Goal: Task Accomplishment & Management: Use online tool/utility

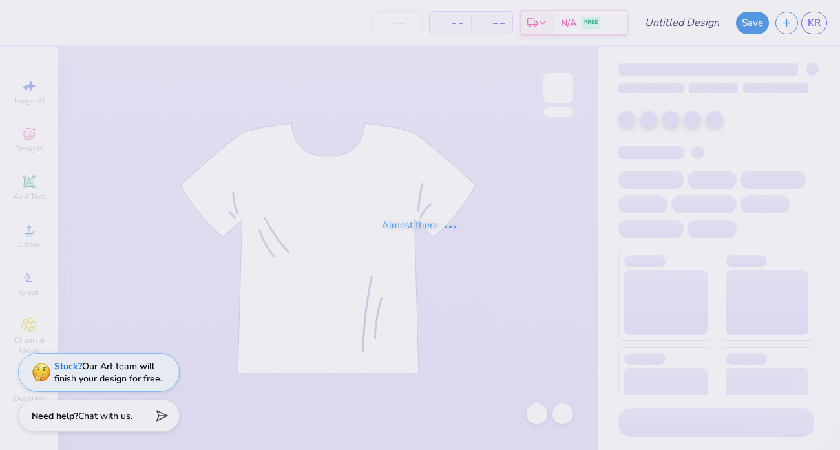
type input "Sweat shorts"
type input "12"
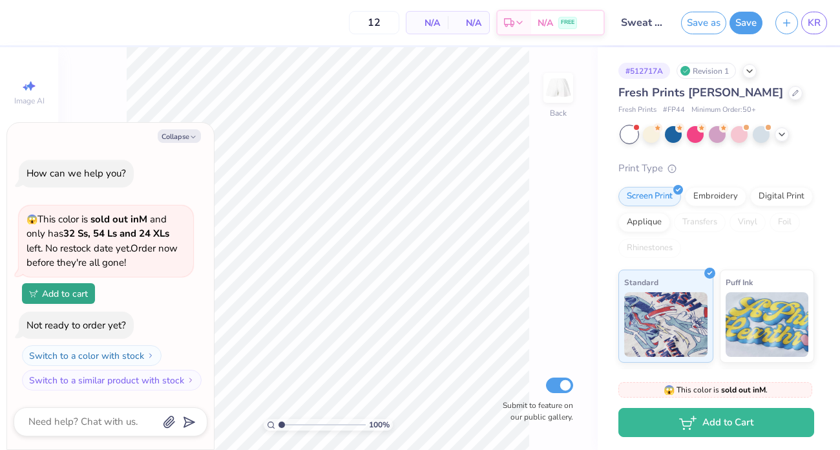
click at [643, 21] on input "Sweat shorts" at bounding box center [643, 23] width 63 height 26
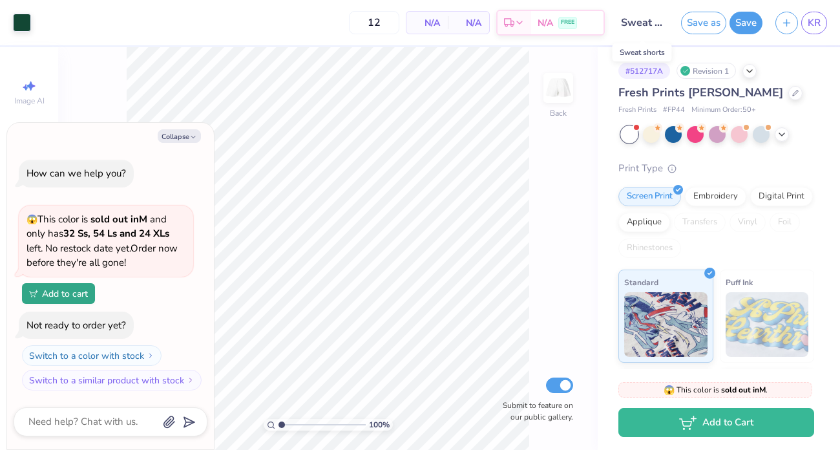
click at [644, 23] on input "Sweat shorts" at bounding box center [643, 23] width 63 height 26
click at [656, 25] on input "Sweat shorts" at bounding box center [643, 23] width 63 height 26
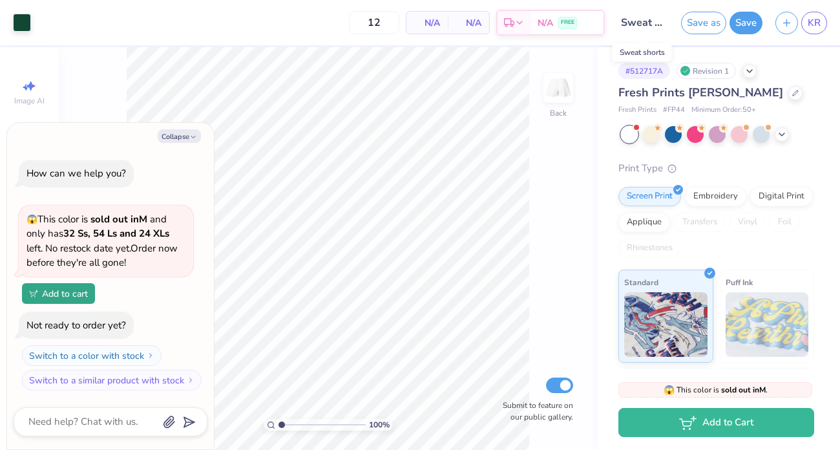
click at [656, 25] on input "Sweat shorts" at bounding box center [643, 23] width 63 height 26
click at [662, 25] on input "Sweat shorts" at bounding box center [643, 23] width 63 height 26
click at [668, 25] on input "Sweat shorts" at bounding box center [643, 23] width 63 height 26
click at [658, 22] on input "Sweat shorts" at bounding box center [643, 23] width 63 height 26
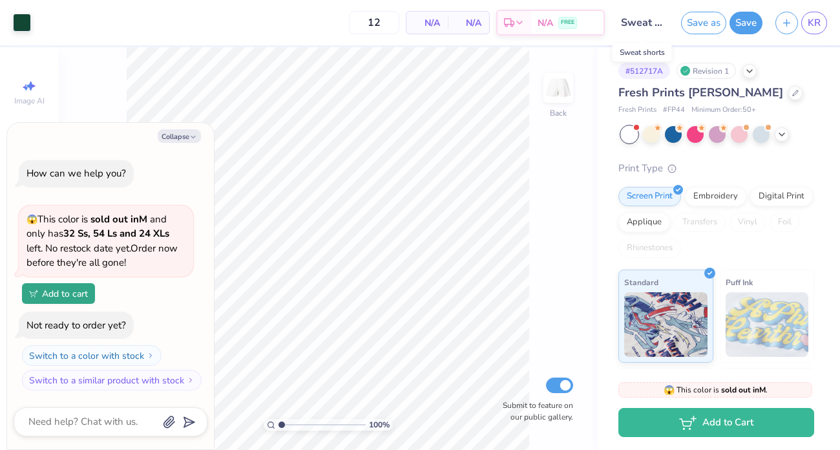
click at [658, 22] on input "Sweat shorts" at bounding box center [643, 23] width 63 height 26
click at [818, 19] on span "KR" at bounding box center [814, 23] width 13 height 15
click at [190, 138] on icon "button" at bounding box center [193, 137] width 8 height 8
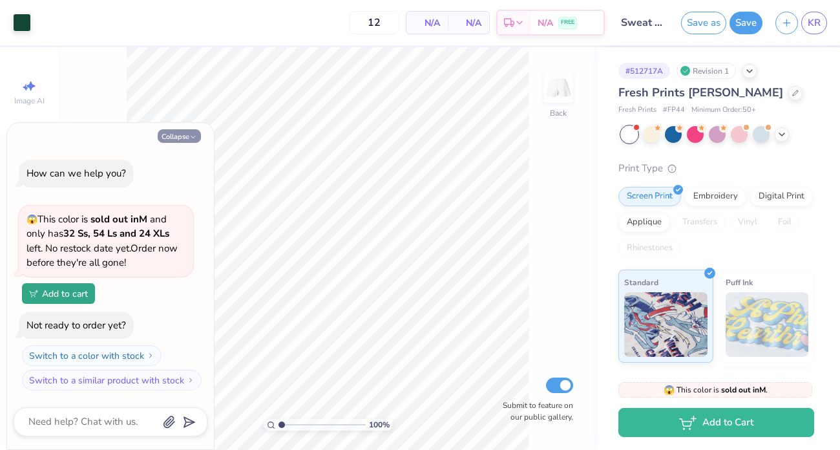
type textarea "x"
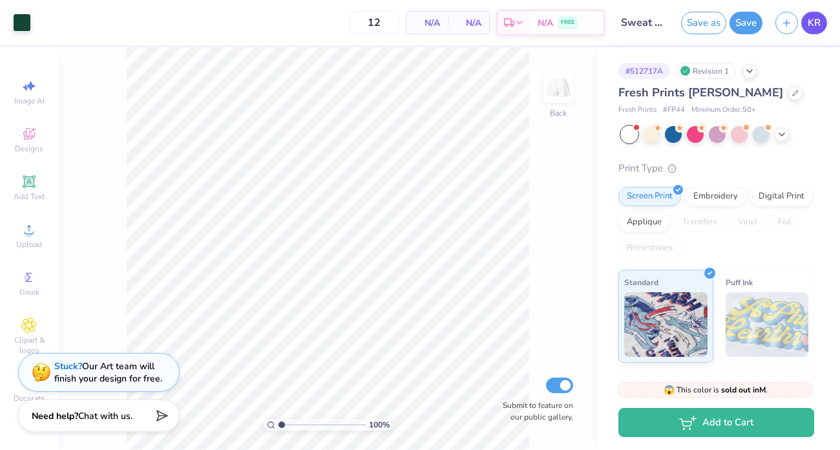
click at [812, 27] on span "KR" at bounding box center [814, 23] width 13 height 15
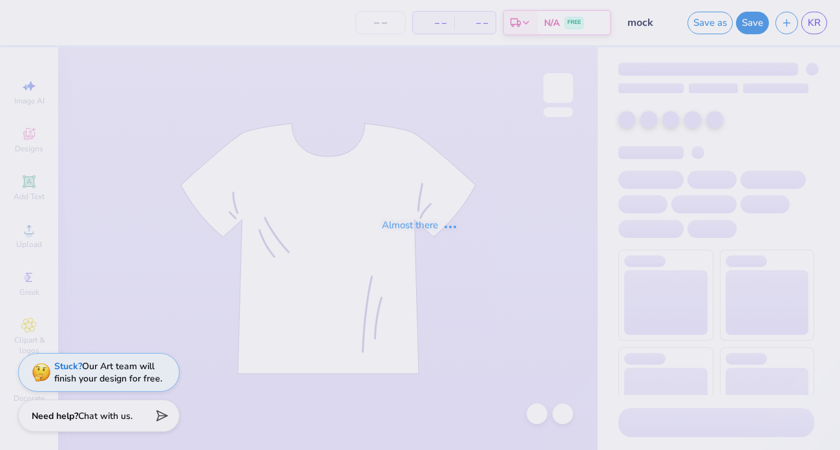
type input "mock"
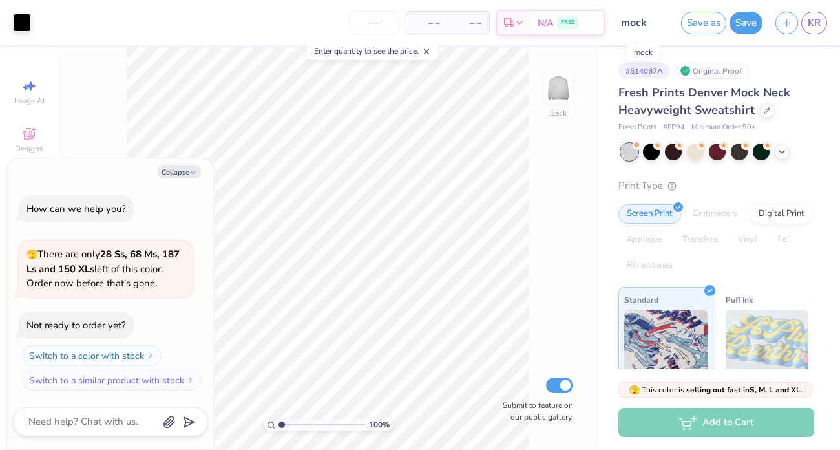
click at [648, 29] on input "mock" at bounding box center [643, 23] width 63 height 26
click at [646, 19] on input "mock" at bounding box center [643, 23] width 63 height 26
click at [624, 16] on input "mock" at bounding box center [643, 23] width 63 height 26
click at [624, 22] on input "mock" at bounding box center [643, 23] width 63 height 26
click at [654, 20] on input "mock" at bounding box center [643, 23] width 63 height 26
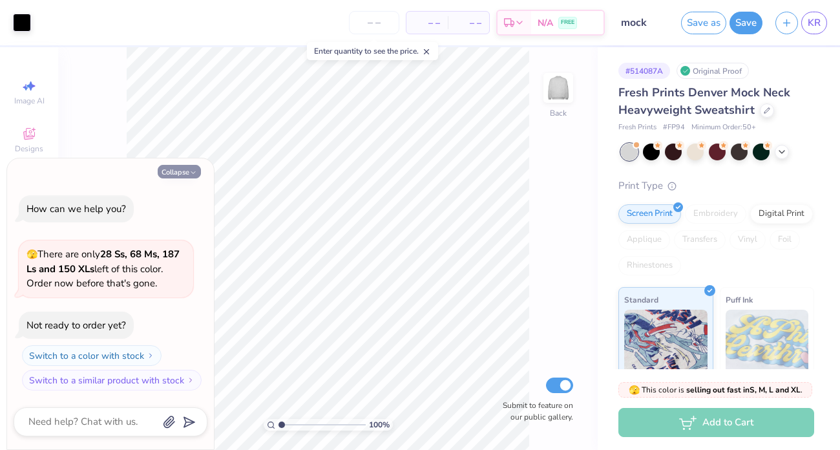
click at [168, 174] on button "Collapse" at bounding box center [179, 172] width 43 height 14
type textarea "x"
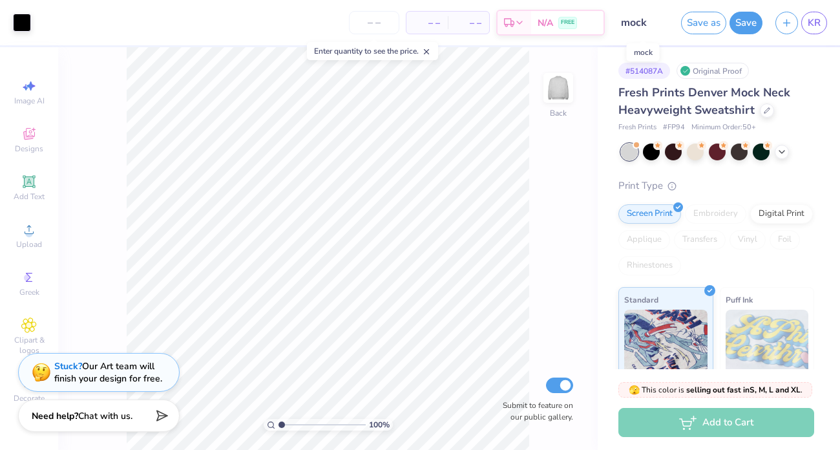
click at [621, 18] on input "mock" at bounding box center [643, 23] width 63 height 26
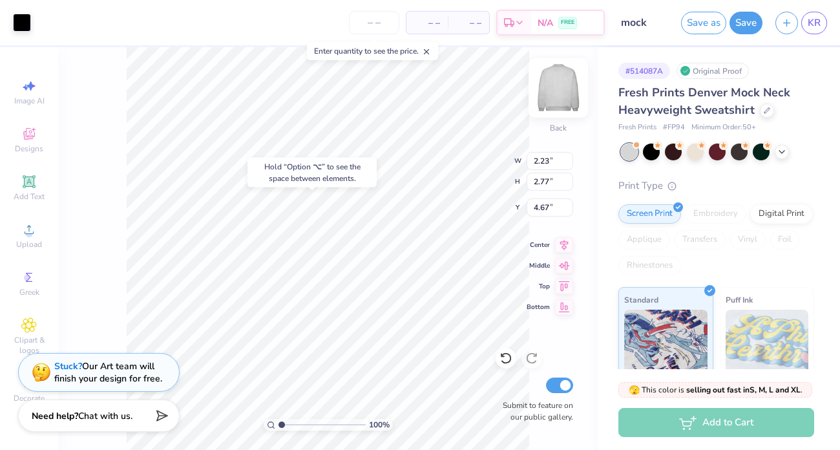
click at [549, 99] on img at bounding box center [559, 88] width 52 height 52
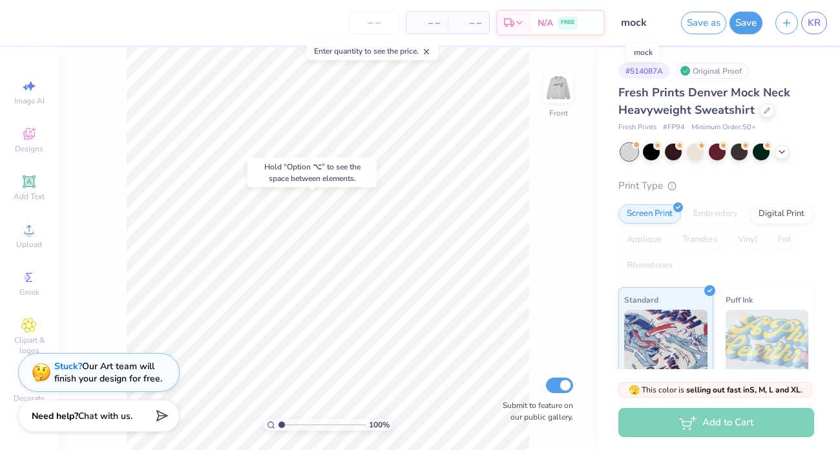
click at [644, 21] on input "mock" at bounding box center [643, 23] width 63 height 26
click at [632, 25] on input "mock" at bounding box center [643, 23] width 63 height 26
click at [649, 19] on input "mock" at bounding box center [643, 23] width 63 height 26
click at [627, 19] on input "mock" at bounding box center [643, 23] width 63 height 26
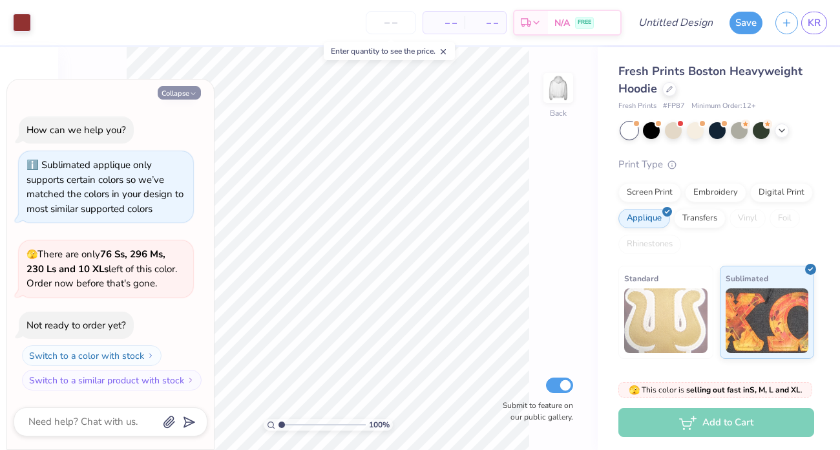
click at [177, 93] on button "Collapse" at bounding box center [179, 93] width 43 height 14
type textarea "x"
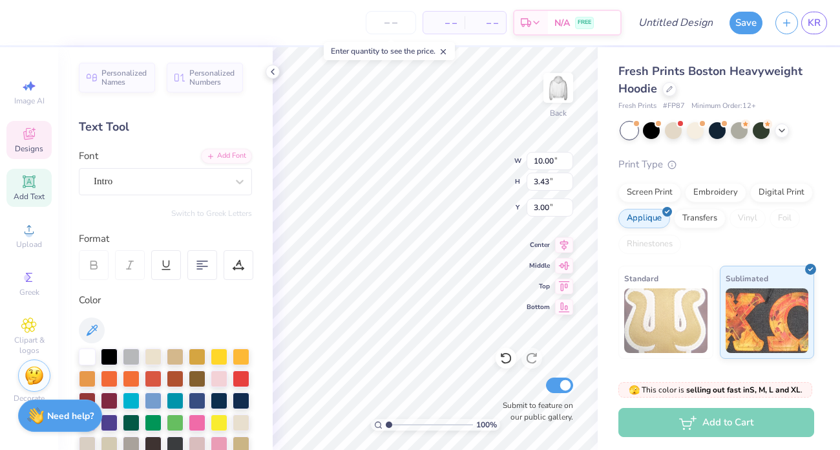
type textarea "1909"
type textarea "ALPHA EPSILON PHI"
click at [133, 419] on div at bounding box center [131, 421] width 17 height 17
type input "3.00"
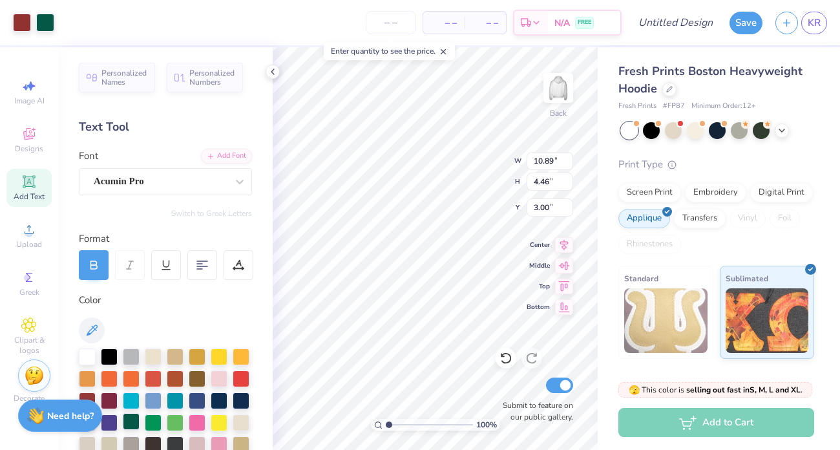
click at [129, 418] on div at bounding box center [131, 421] width 17 height 17
type input "4.45"
click at [132, 418] on div at bounding box center [131, 421] width 17 height 17
click at [24, 27] on div at bounding box center [22, 21] width 18 height 18
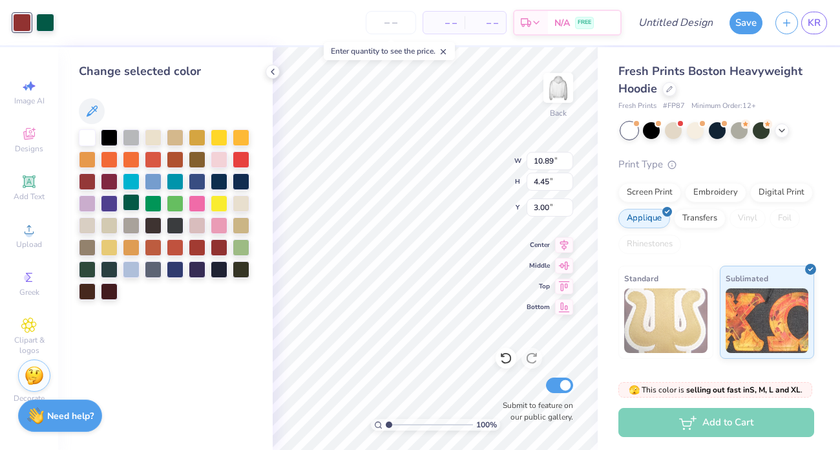
click at [126, 203] on div at bounding box center [131, 202] width 17 height 17
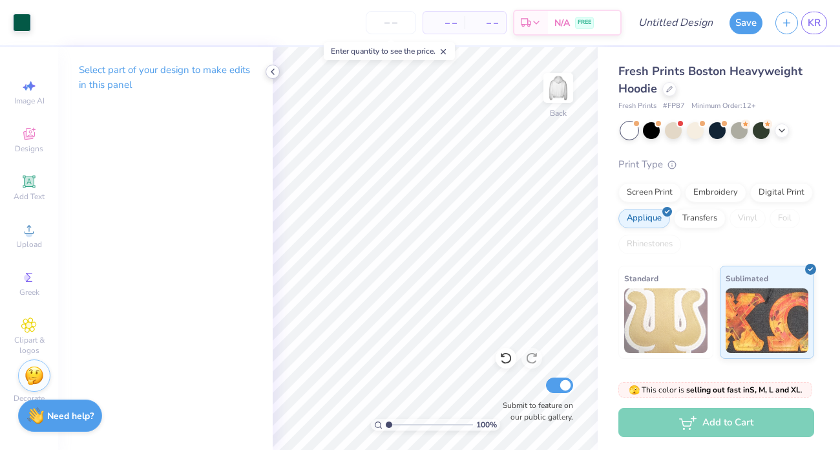
click at [273, 71] on icon at bounding box center [273, 72] width 10 height 10
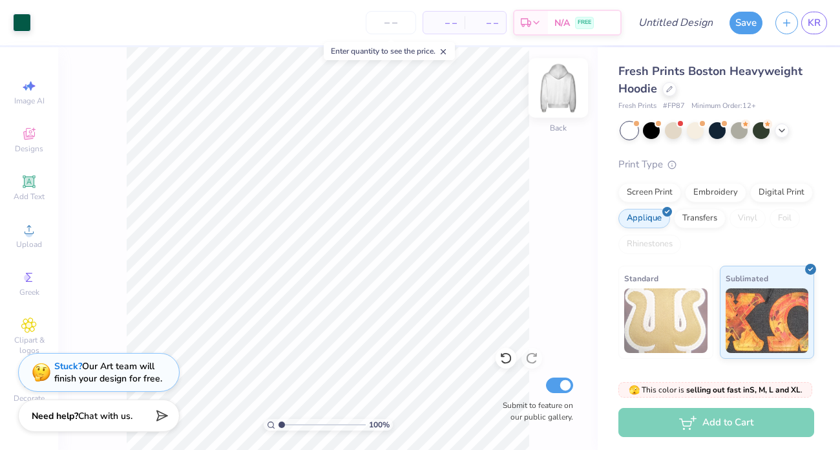
click at [557, 94] on img at bounding box center [559, 88] width 52 height 52
click at [25, 144] on span "Designs" at bounding box center [29, 149] width 28 height 10
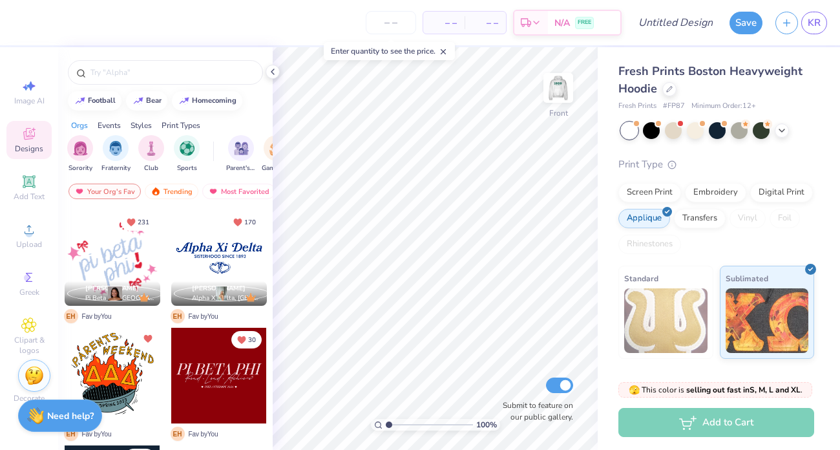
click at [25, 142] on div "Designs" at bounding box center [28, 140] width 45 height 38
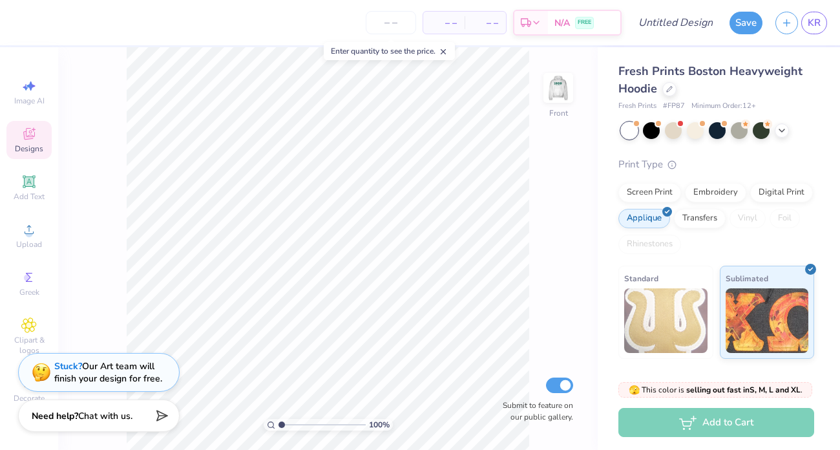
click at [24, 142] on div "Designs" at bounding box center [28, 140] width 45 height 38
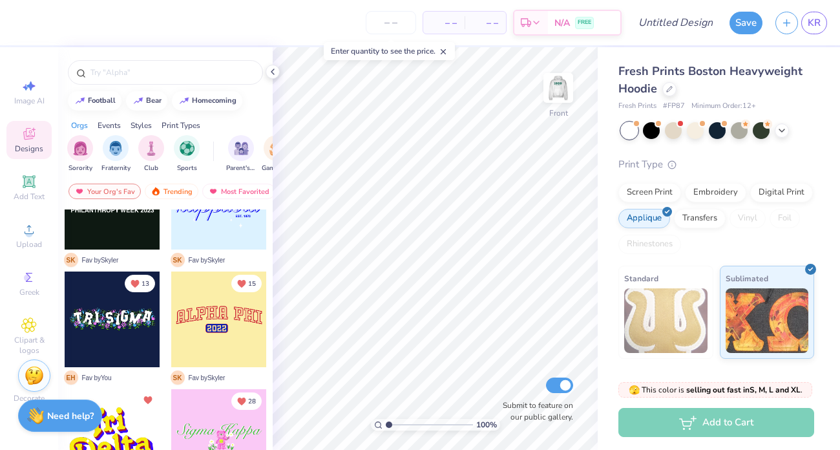
scroll to position [3477, 0]
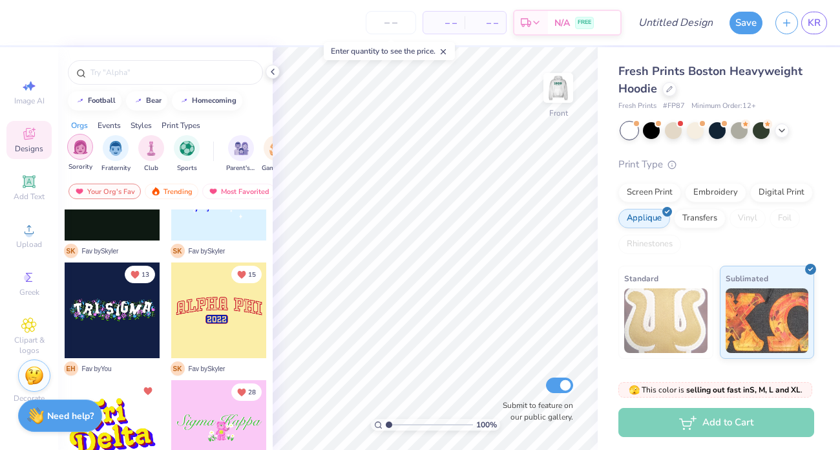
click at [87, 149] on div "filter for Sorority" at bounding box center [80, 147] width 26 height 26
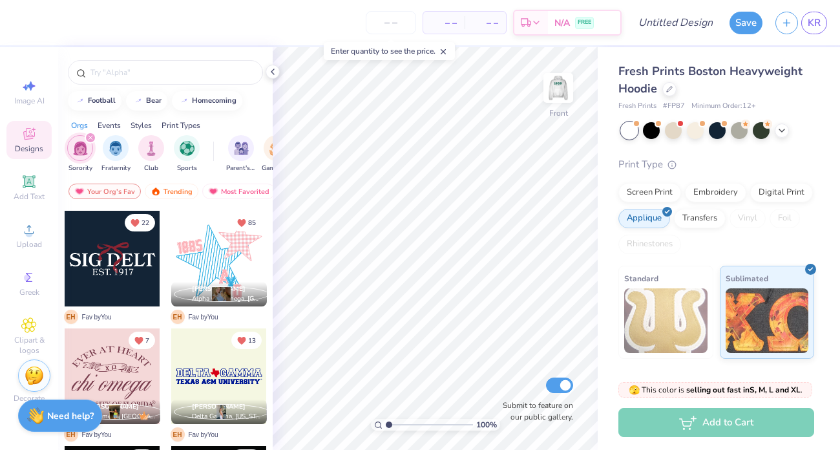
scroll to position [244, 0]
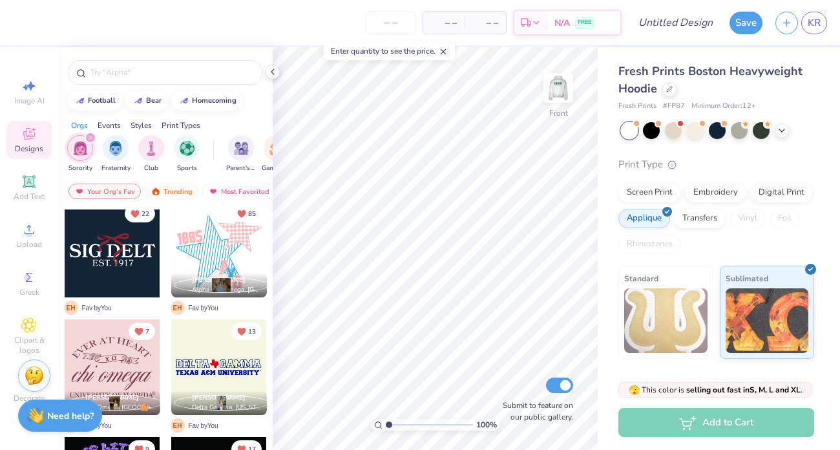
click at [171, 345] on div at bounding box center [123, 367] width 96 height 96
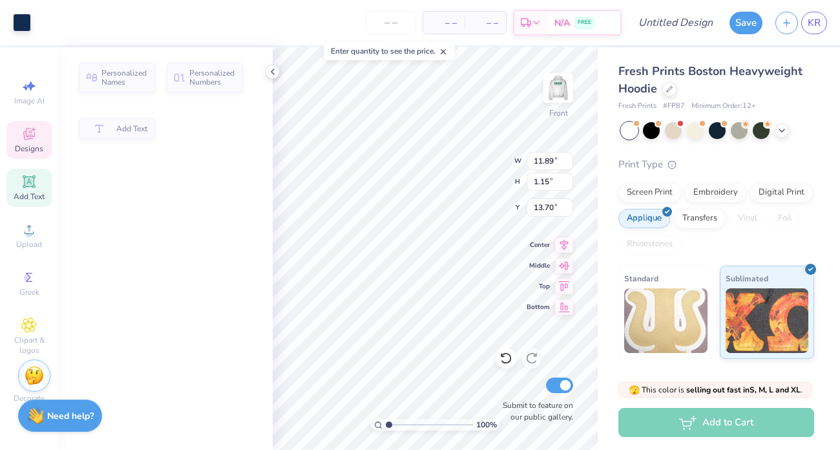
type input "11.89"
type input "1.15"
type input "13.70"
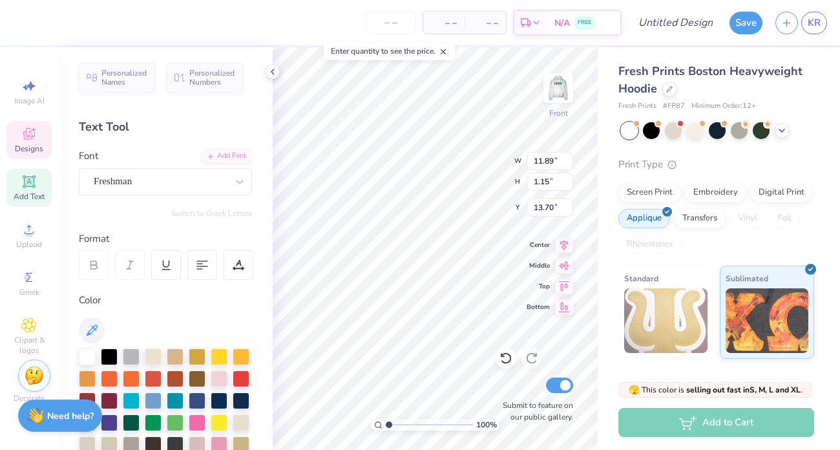
scroll to position [0, 4]
type textarea "ALPHA EPSILON gamma"
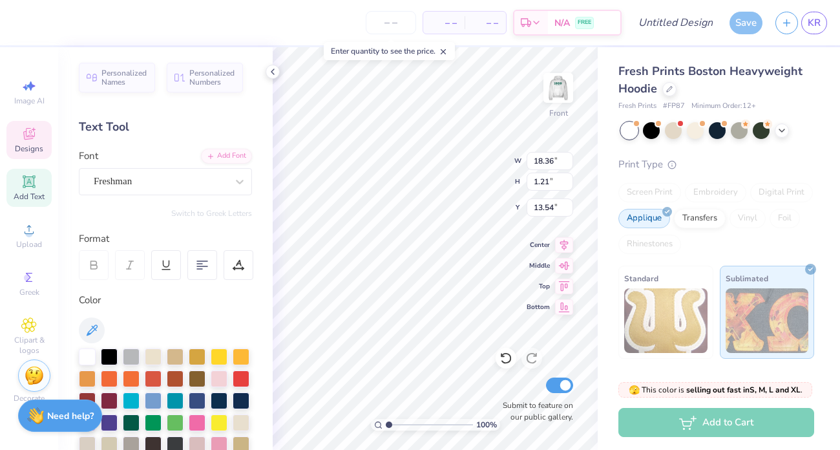
scroll to position [0, 6]
click at [531, 273] on div "100 % Front W 18.36 18.36 " H 1.21 1.21 " Y 13.54 13.54 " Center Middle Top Bot…" at bounding box center [435, 248] width 325 height 403
type input "9.61"
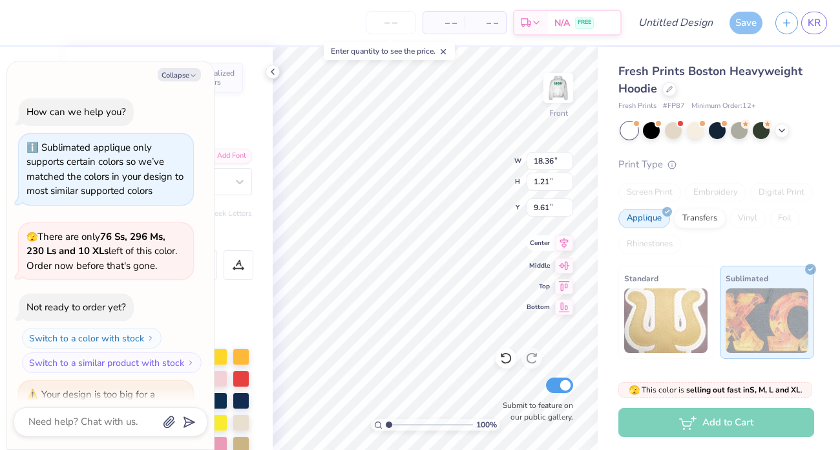
scroll to position [57, 0]
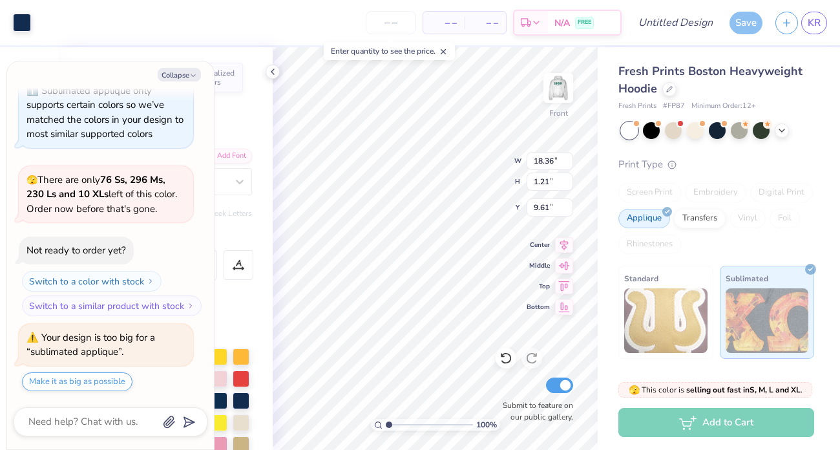
type textarea "x"
type input "9.60"
type textarea "x"
type textarea "ALPHA EPSILON gama"
type textarea "x"
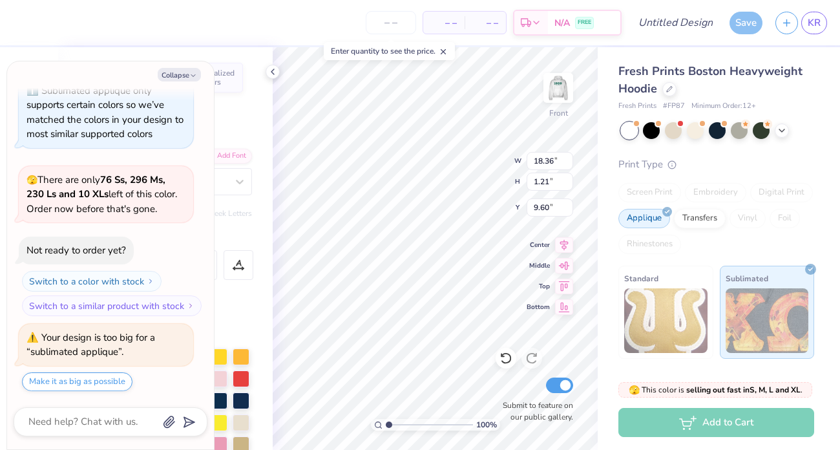
type textarea "ALPHA EPSILON ma"
type textarea "x"
type textarea "ALPHA EPSILON ma"
type textarea "x"
type textarea "ALPHA EPSILON ma"
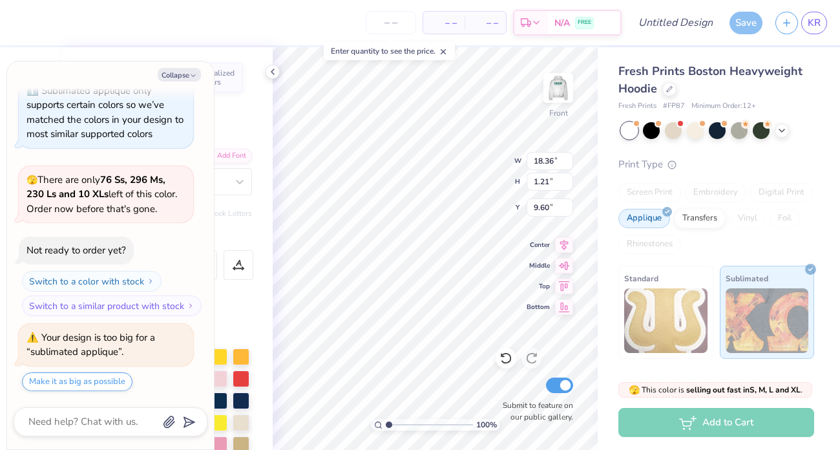
type textarea "x"
type textarea "ALPHA EPSILONma"
type textarea "x"
type textarea "ALPHA EPSILOma"
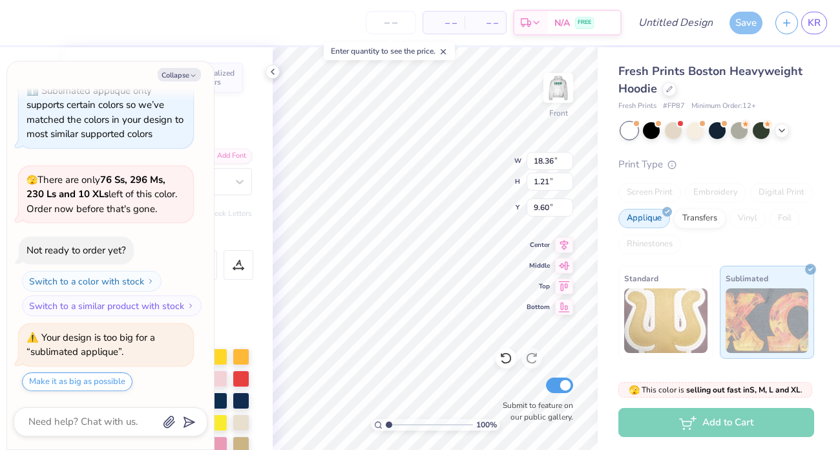
type textarea "x"
type textarea "ALPHA EPSILONma"
type textarea "x"
type textarea "ALPHA EPSILON ma"
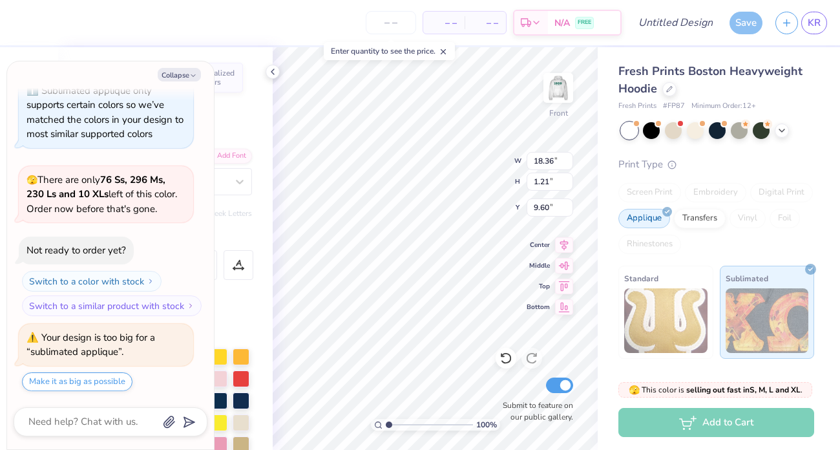
type textarea "x"
type textarea "ALPHA EPSILON m"
type textarea "x"
type textarea "ALPHA EPSILON"
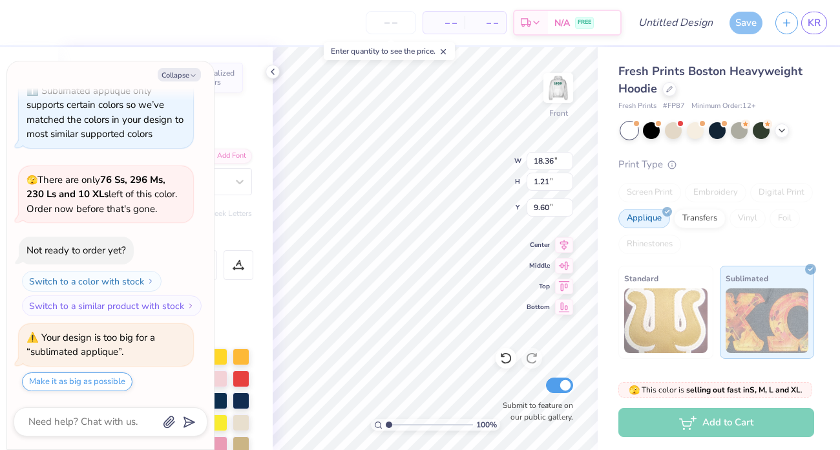
type textarea "x"
type textarea "ALPHA EPSILON"
type textarea "x"
type textarea "ALPHA EPSILON P"
type textarea "x"
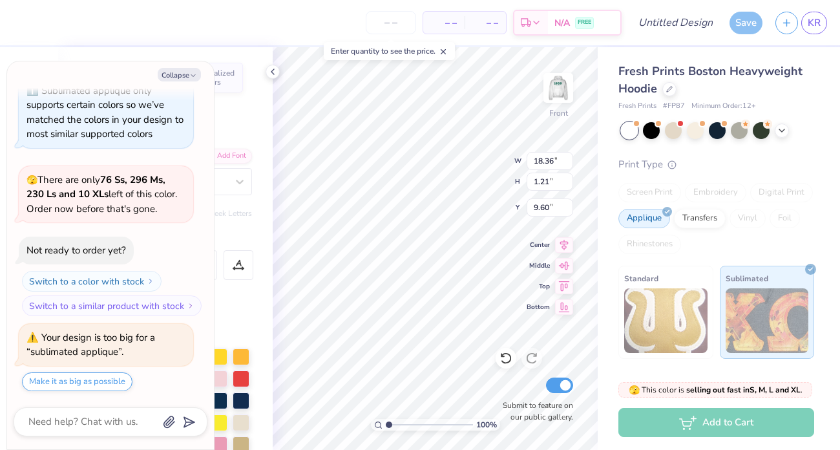
type textarea "ALPHA EPSILON PH"
type textarea "x"
type textarea "ALPHA EPSILON PHI"
type textarea "x"
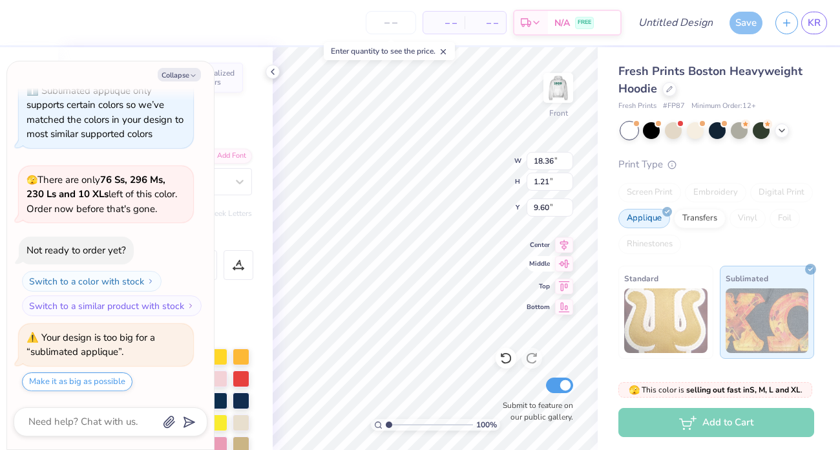
type input "15.60"
type textarea "x"
type input "9.58"
type textarea "x"
type input "9.59"
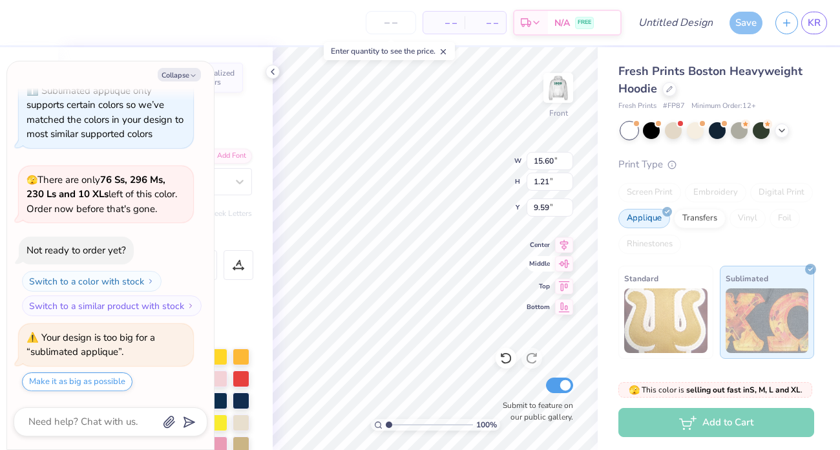
type textarea "x"
type input "8.95"
type input "0.69"
type input "10.11"
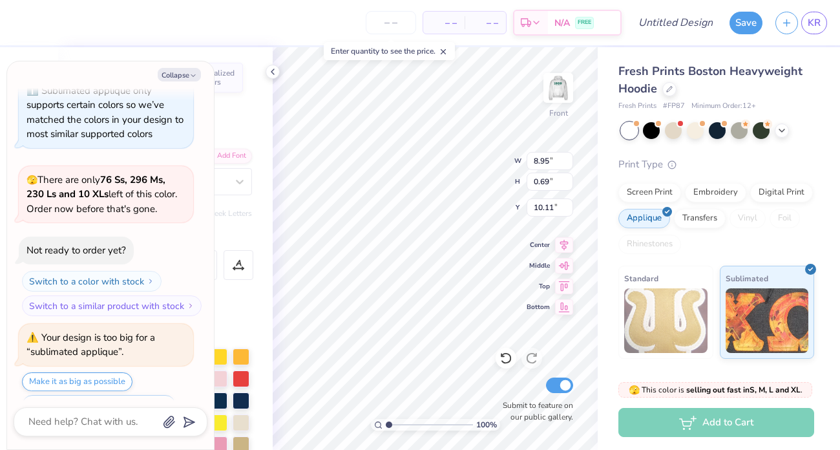
type textarea "x"
type input "9.14"
type textarea "x"
type textarea "ALPHA EPSILON PHI"
type textarea "x"
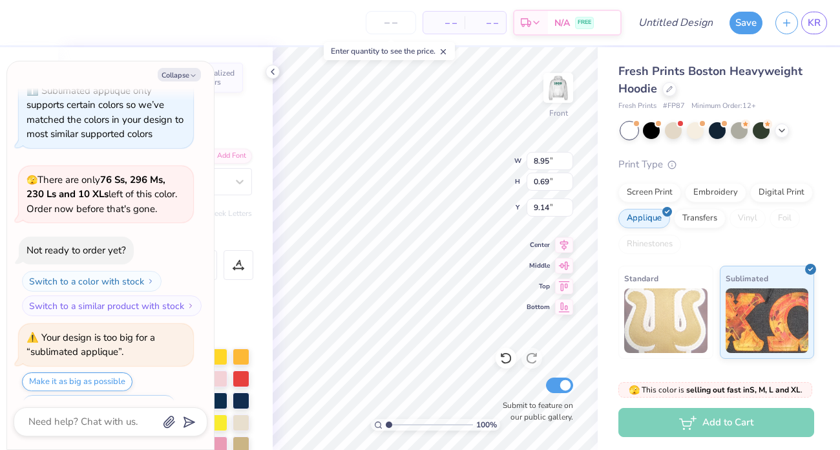
type textarea "ALPHA EPSILON PHI"
type textarea "x"
type textarea "ALPHA EPSILON PHI"
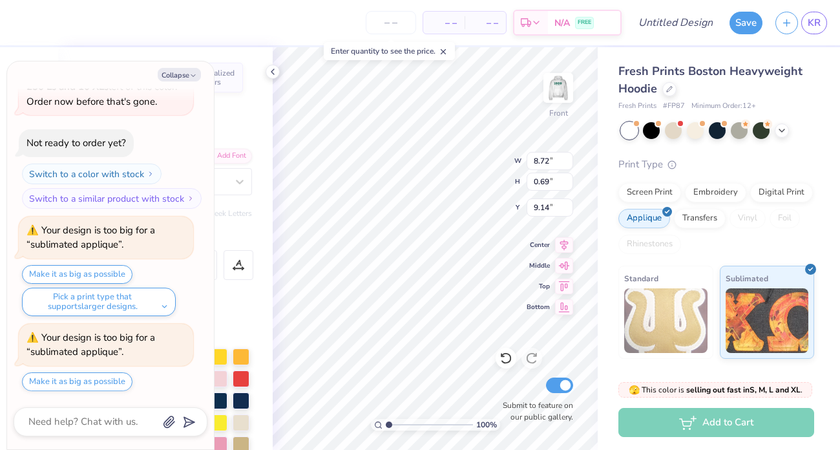
type textarea "x"
type input "8.94"
type textarea "x"
type input "1.25"
type input "1.20"
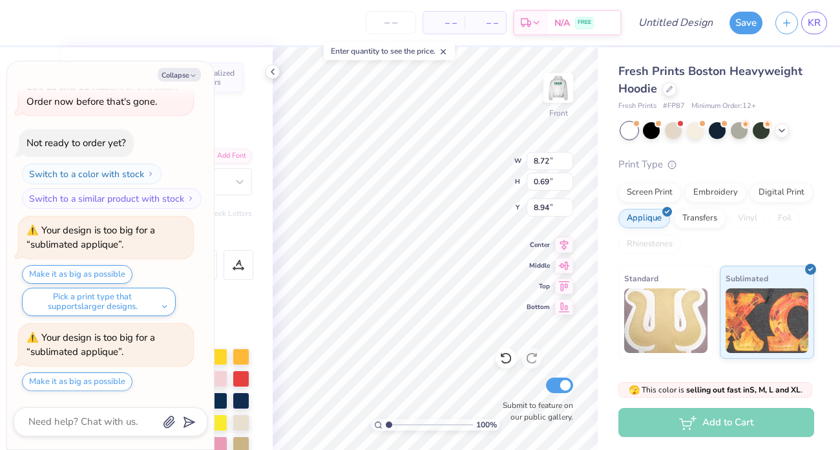
type input "13.67"
type textarea "x"
type input "13.55"
click at [190, 71] on button "Collapse" at bounding box center [179, 75] width 43 height 14
type textarea "x"
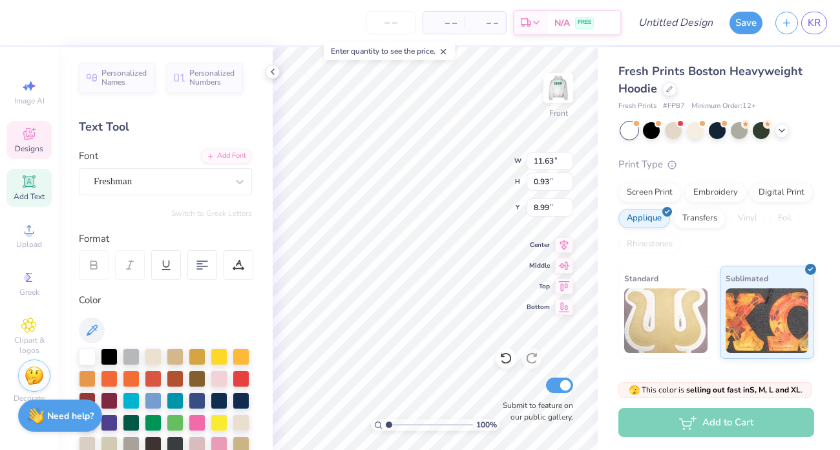
type input "11.63"
type input "0.93"
type input "8.99"
type textarea "[GEOGRAPHIC_DATA][US_STATE]"
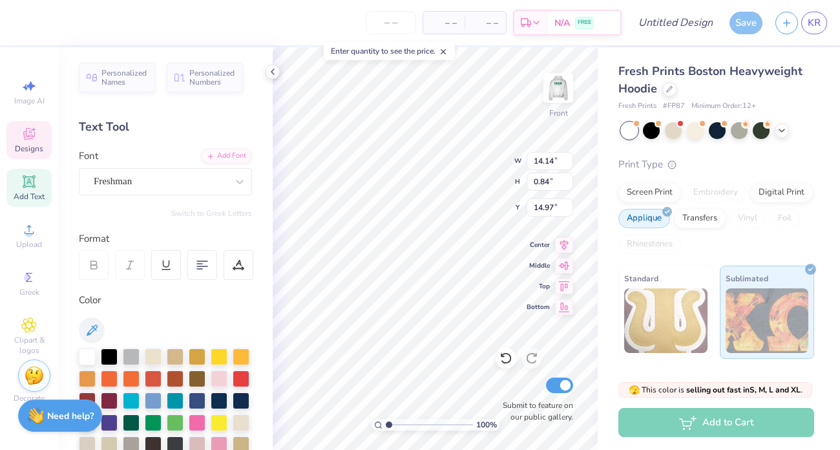
type input "12.06"
type input "13.19"
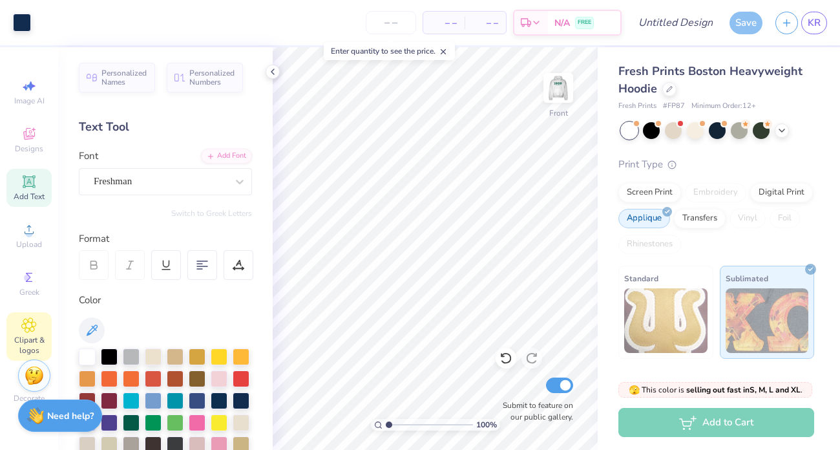
click at [25, 321] on icon at bounding box center [28, 325] width 15 height 16
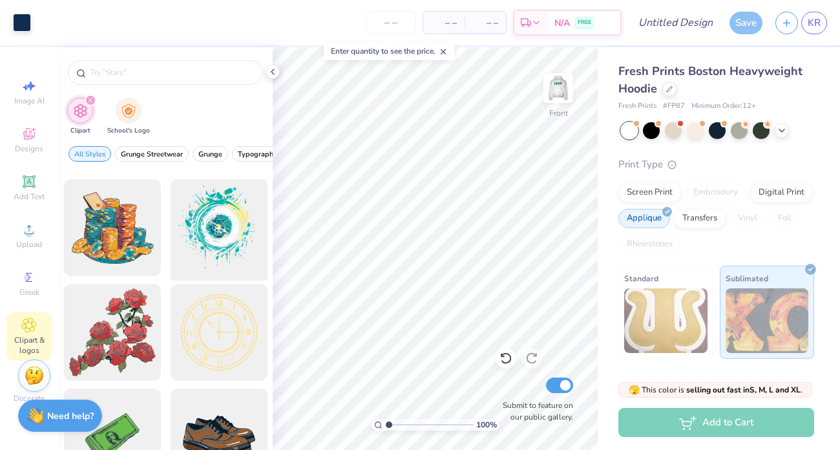
scroll to position [209, 0]
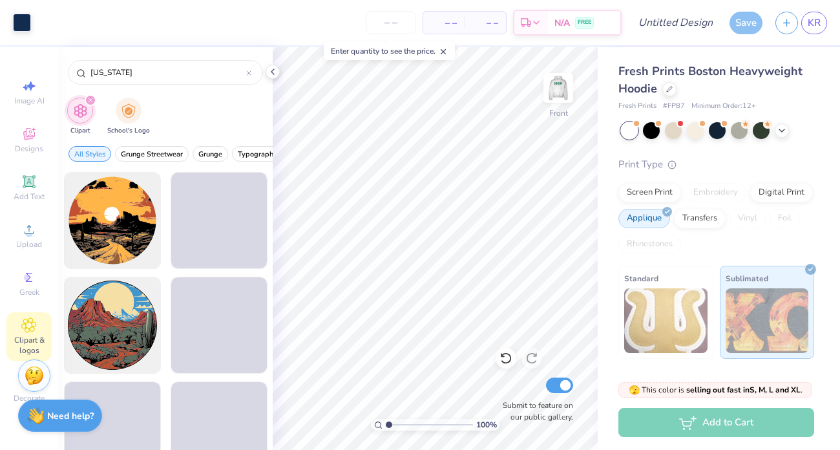
type input "[US_STATE]"
click at [255, 105] on div "Clipart School's Logo" at bounding box center [165, 118] width 215 height 48
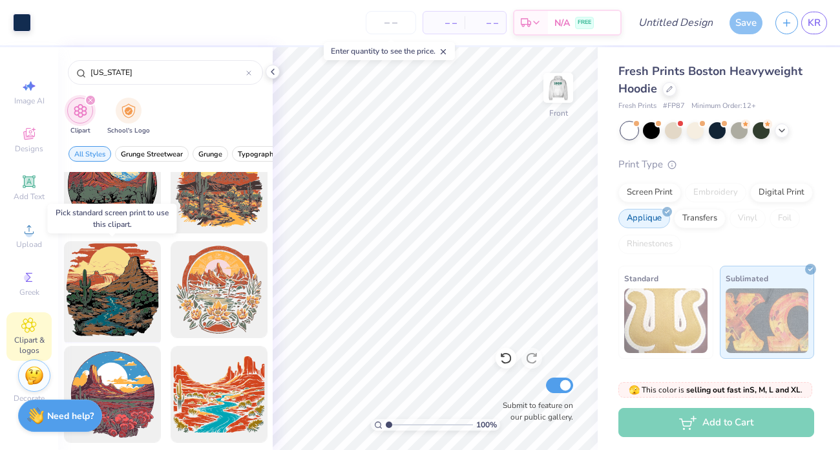
scroll to position [0, 0]
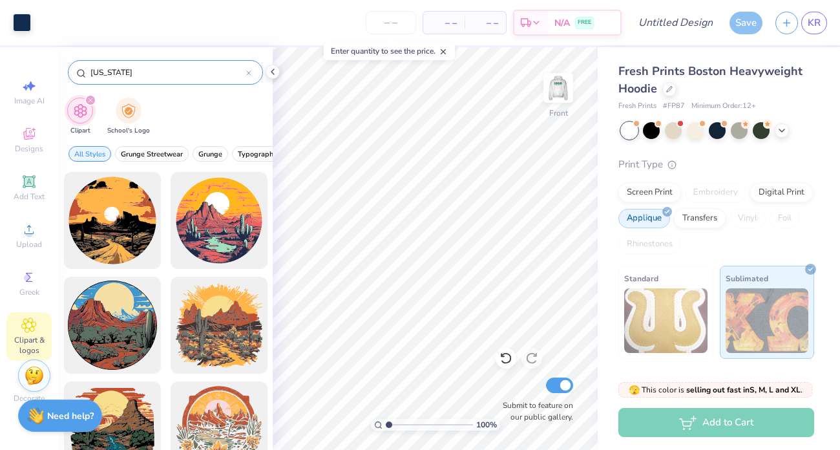
click at [160, 80] on div "[US_STATE]" at bounding box center [165, 72] width 195 height 25
click at [161, 72] on input "[US_STATE]" at bounding box center [167, 72] width 157 height 13
click at [160, 70] on input "[US_STATE]" at bounding box center [167, 72] width 157 height 13
click at [91, 99] on icon "filter for Clipart" at bounding box center [90, 100] width 5 height 5
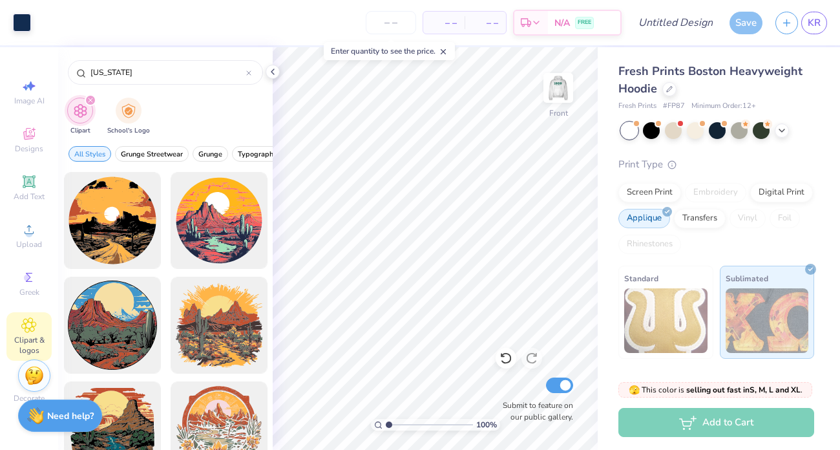
click at [91, 98] on icon "filter for Clipart" at bounding box center [90, 100] width 5 height 5
click at [90, 99] on icon "filter for Clipart" at bounding box center [90, 100] width 5 height 5
click at [125, 111] on img "filter for School's Logo" at bounding box center [129, 109] width 14 height 15
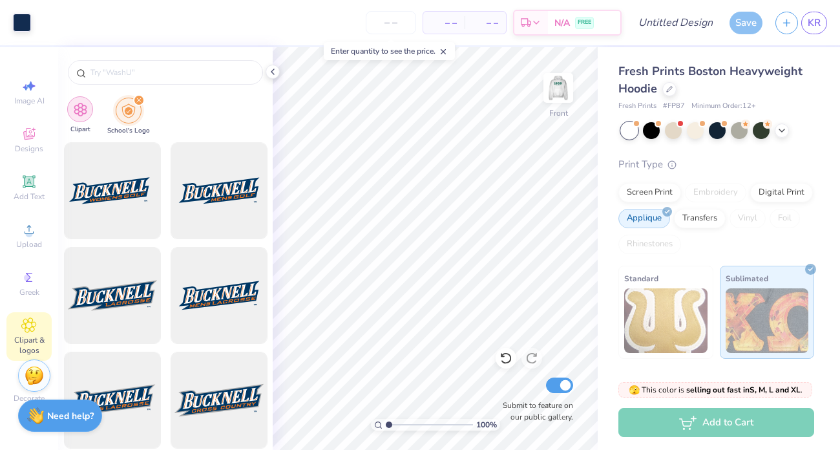
click at [85, 104] on img "filter for Clipart" at bounding box center [80, 109] width 15 height 15
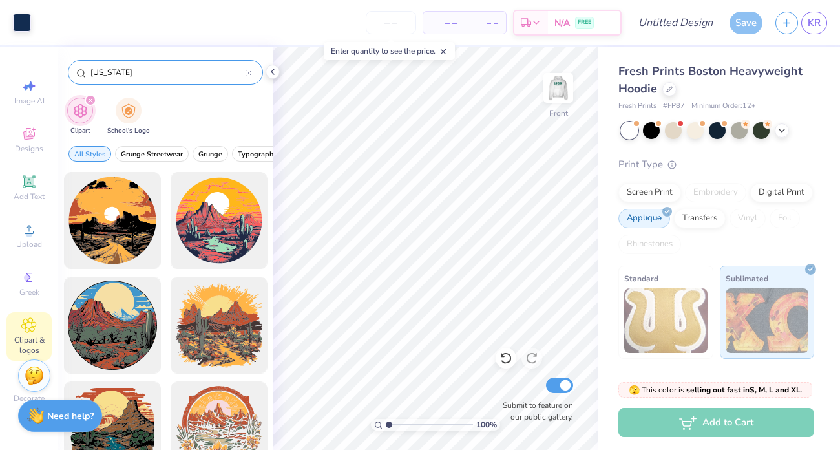
click at [129, 73] on input "[US_STATE]" at bounding box center [167, 72] width 157 height 13
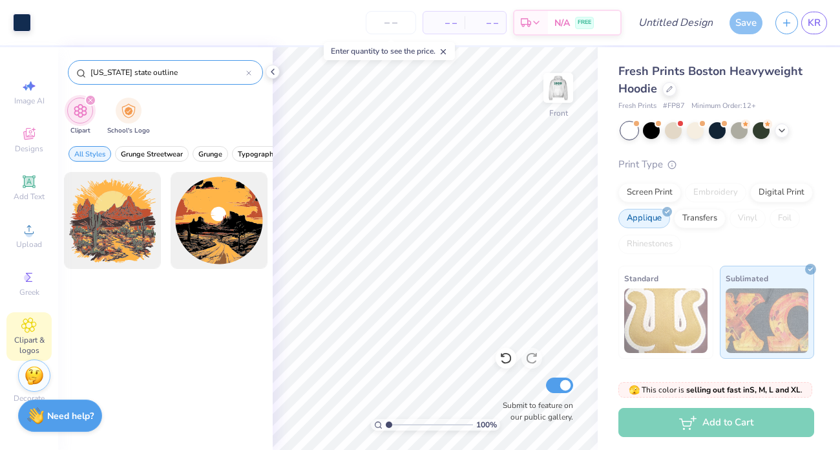
type input "[US_STATE] state outline"
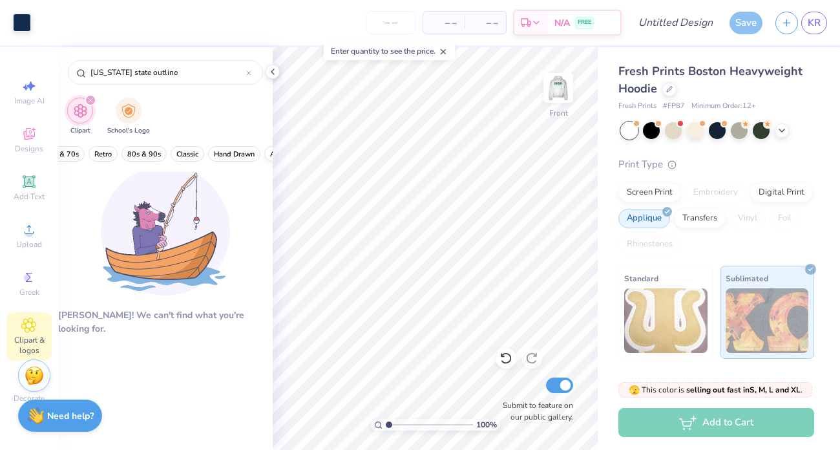
scroll to position [0, 440]
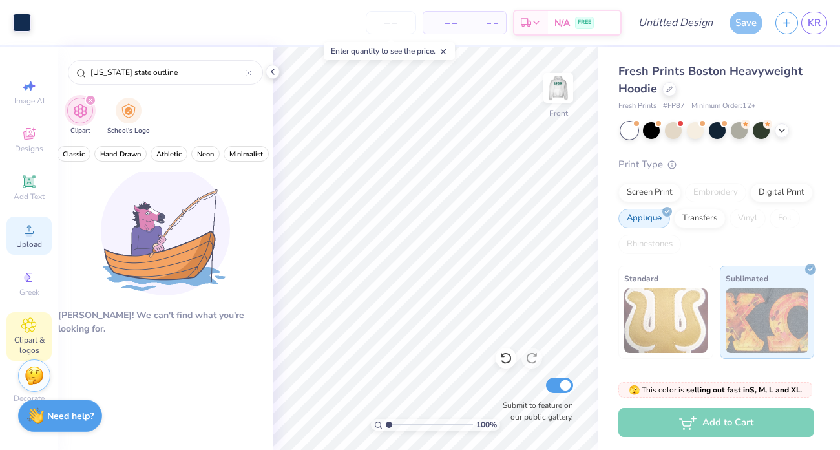
click at [35, 228] on icon at bounding box center [29, 230] width 16 height 16
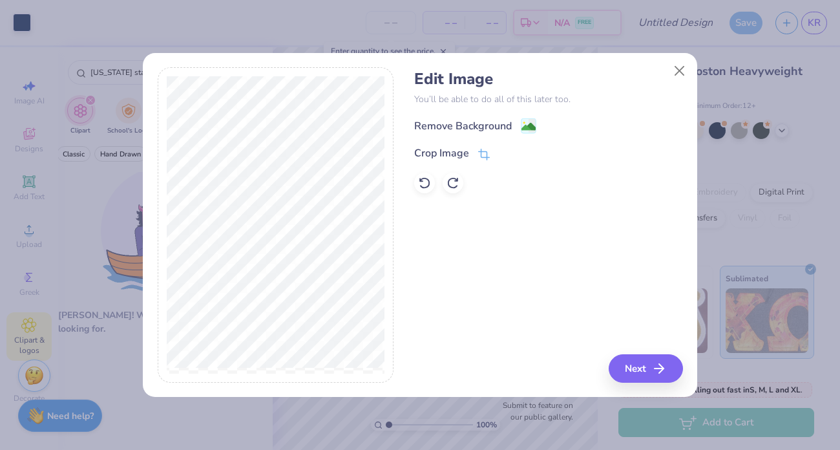
click at [520, 118] on div "Remove Background" at bounding box center [548, 126] width 268 height 16
click at [523, 128] on image at bounding box center [529, 128] width 14 height 14
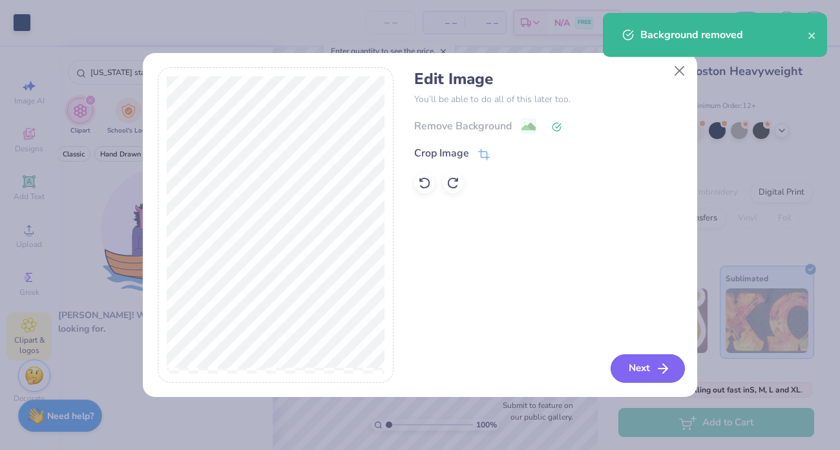
click at [643, 376] on button "Next" at bounding box center [648, 368] width 74 height 28
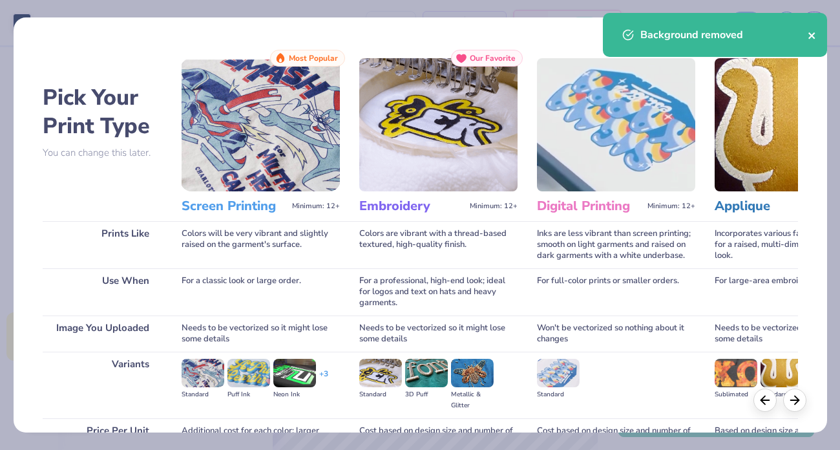
click at [808, 33] on icon "close" at bounding box center [812, 35] width 9 height 10
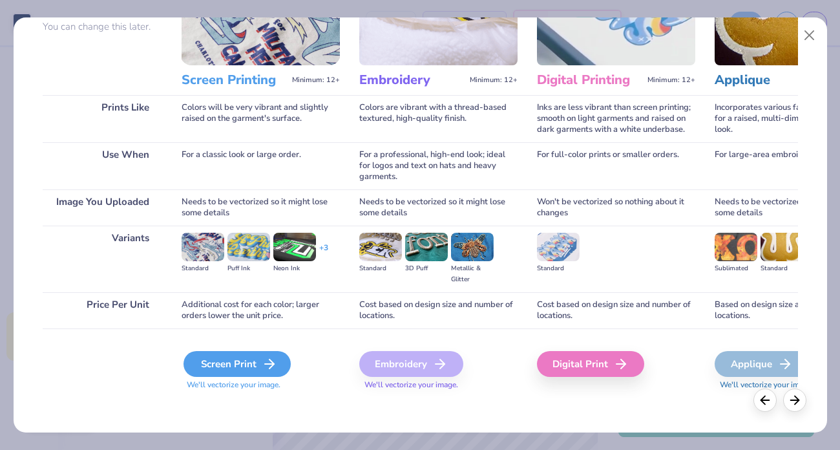
scroll to position [0, 0]
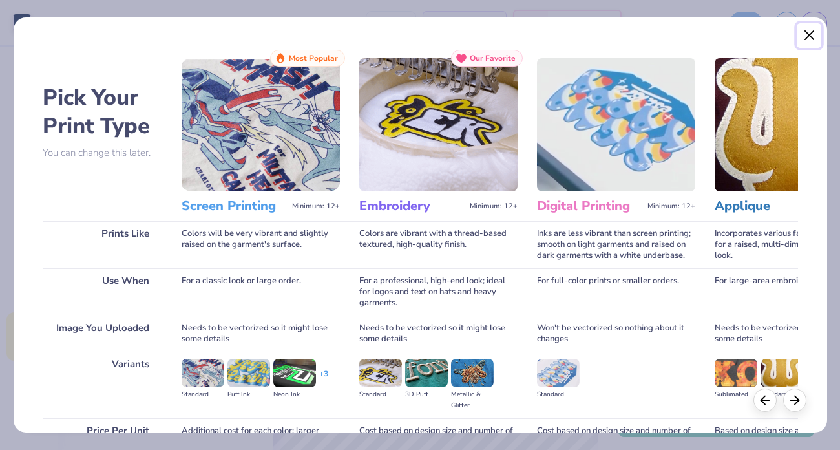
click at [807, 34] on button "Close" at bounding box center [809, 35] width 25 height 25
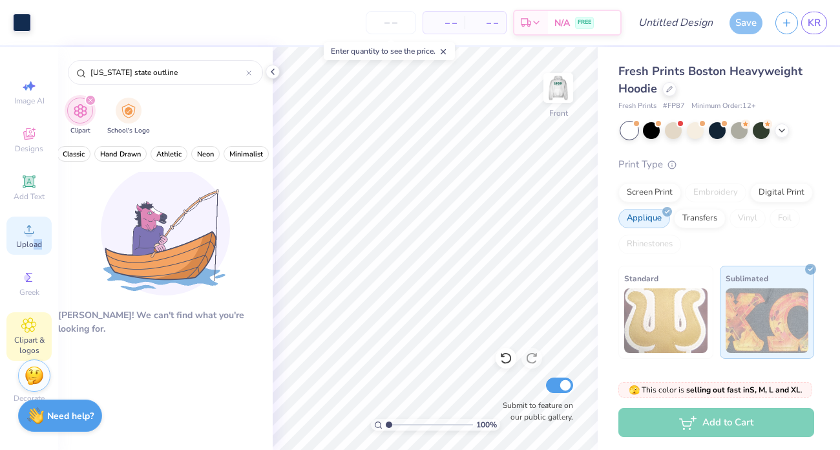
click at [32, 249] on div "Upload" at bounding box center [28, 236] width 45 height 38
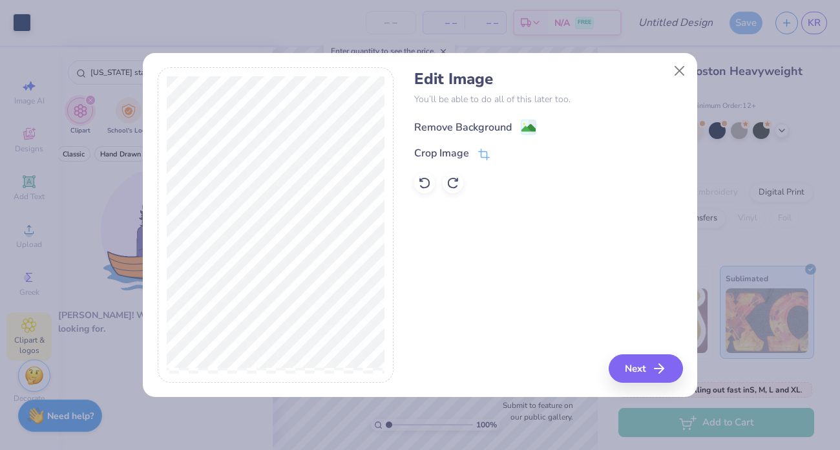
click at [478, 130] on div "Remove Background" at bounding box center [463, 128] width 98 height 16
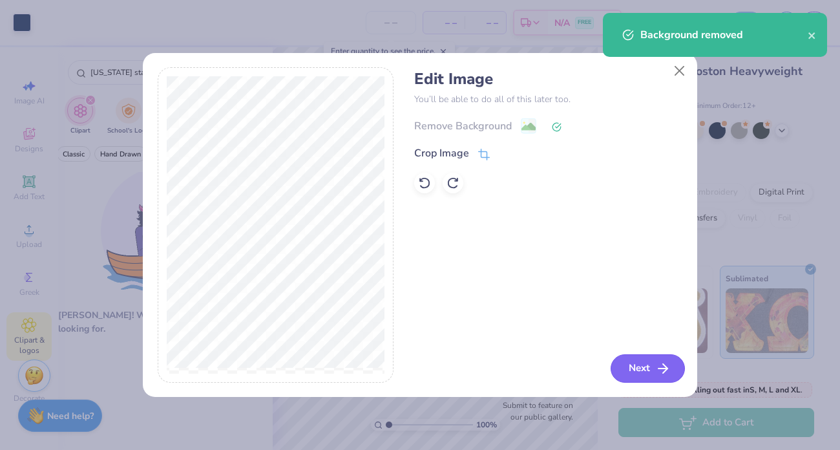
click at [634, 363] on button "Next" at bounding box center [648, 368] width 74 height 28
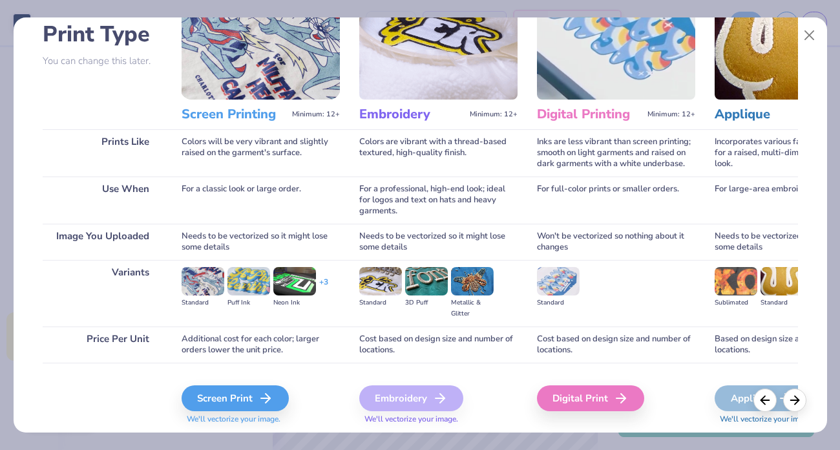
scroll to position [103, 0]
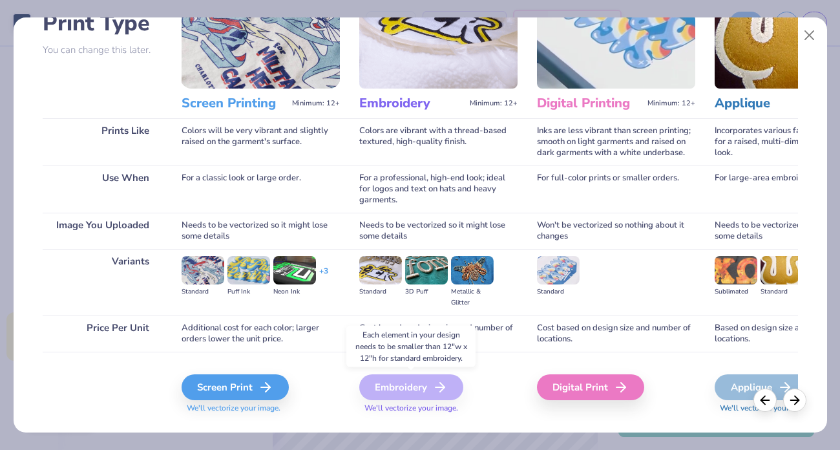
click at [419, 385] on div "Embroidery" at bounding box center [411, 387] width 104 height 26
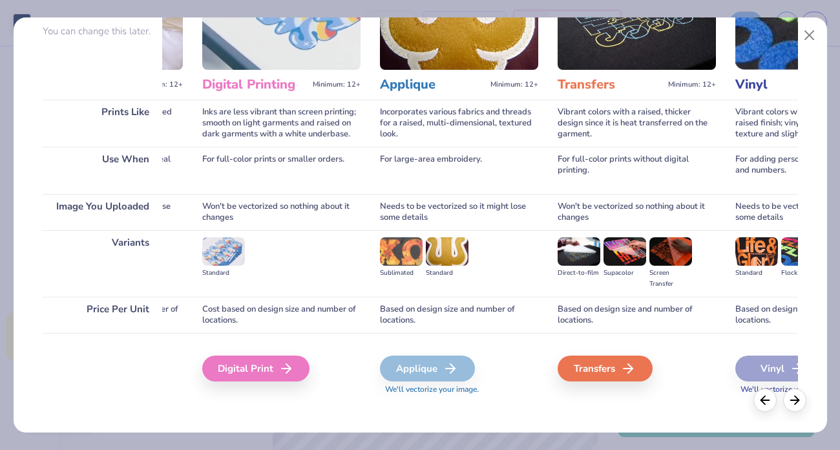
scroll to position [0, 0]
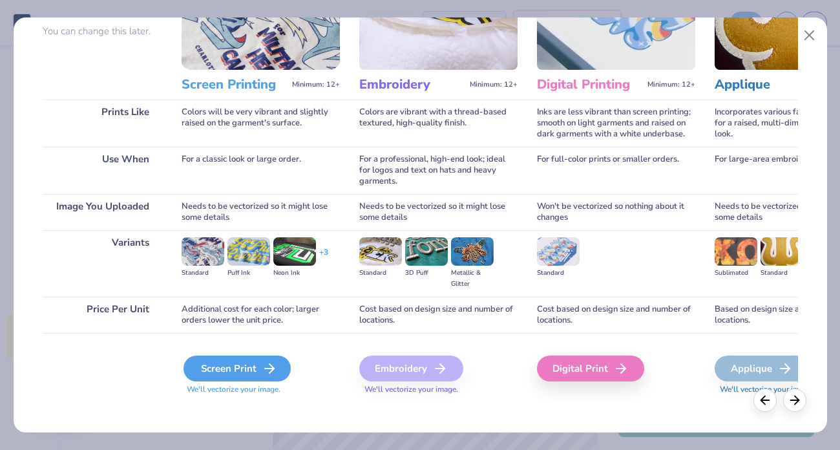
click at [220, 374] on div "Screen Print" at bounding box center [237, 369] width 107 height 26
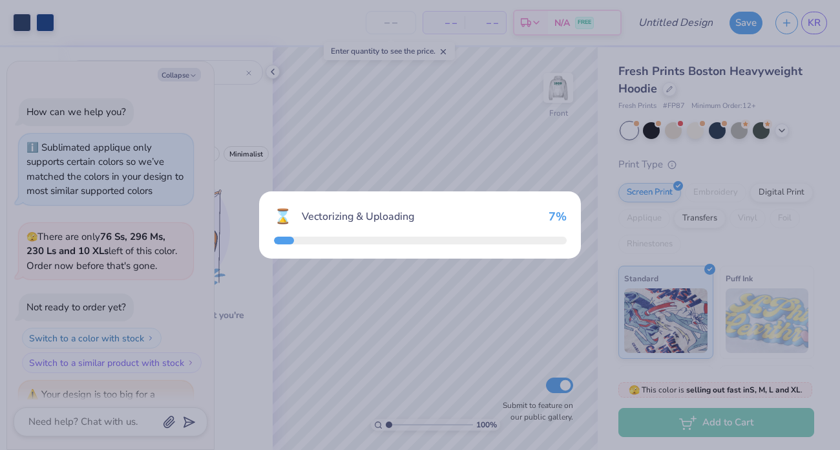
scroll to position [243, 0]
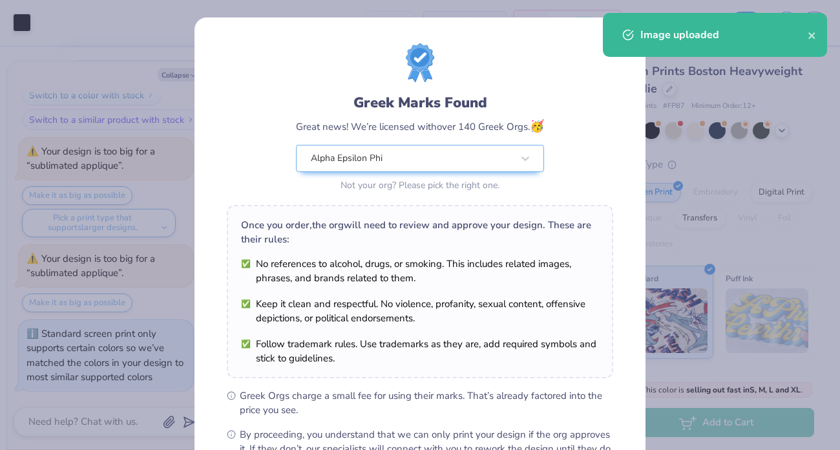
click at [440, 277] on body "Art colors – – Per Item – – Total Est. Delivery N/A FREE Design Title Save KR I…" at bounding box center [420, 225] width 840 height 450
type textarea "x"
type input "11.11"
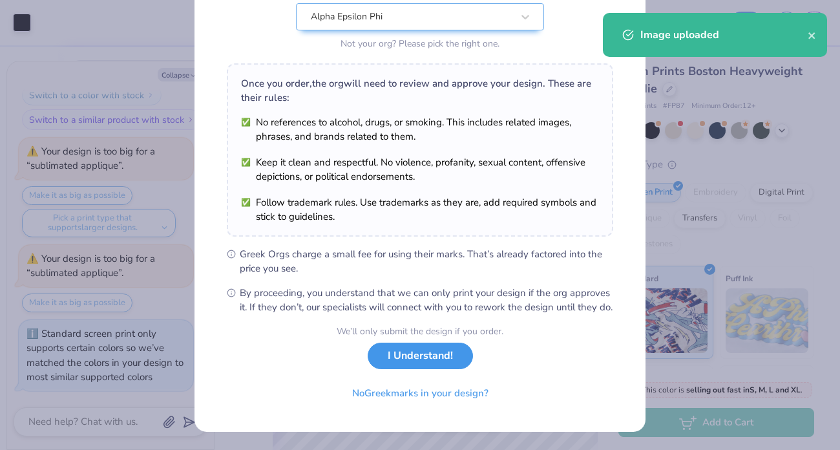
click at [412, 361] on button "I Understand!" at bounding box center [420, 356] width 105 height 27
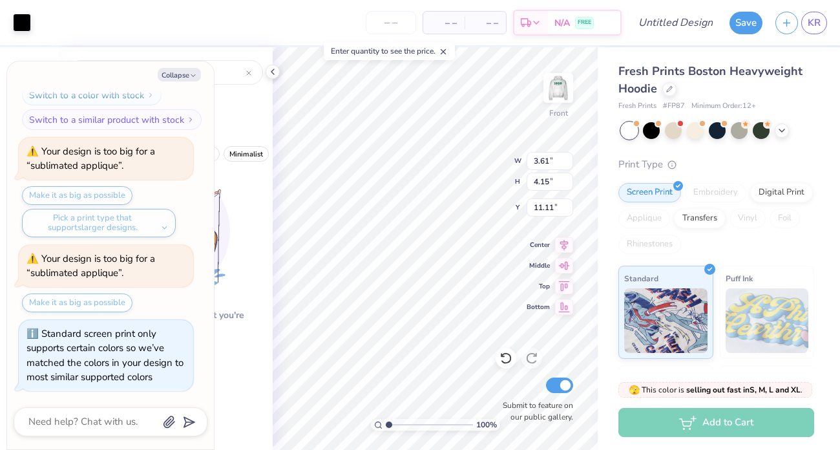
scroll to position [0, 0]
click at [180, 72] on button "Collapse" at bounding box center [179, 75] width 43 height 14
type textarea "x"
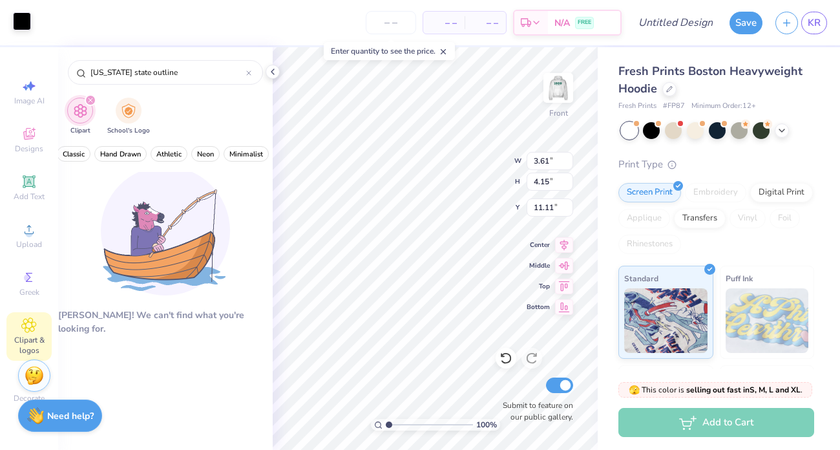
click at [26, 27] on div at bounding box center [22, 21] width 18 height 18
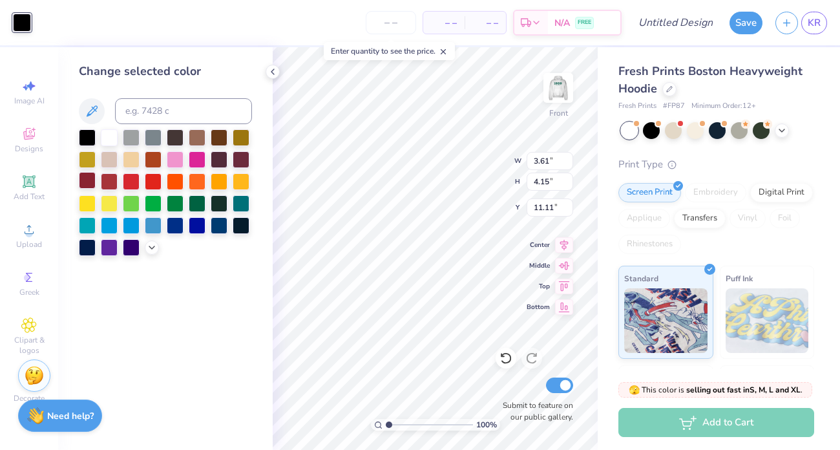
click at [85, 184] on div at bounding box center [87, 180] width 17 height 17
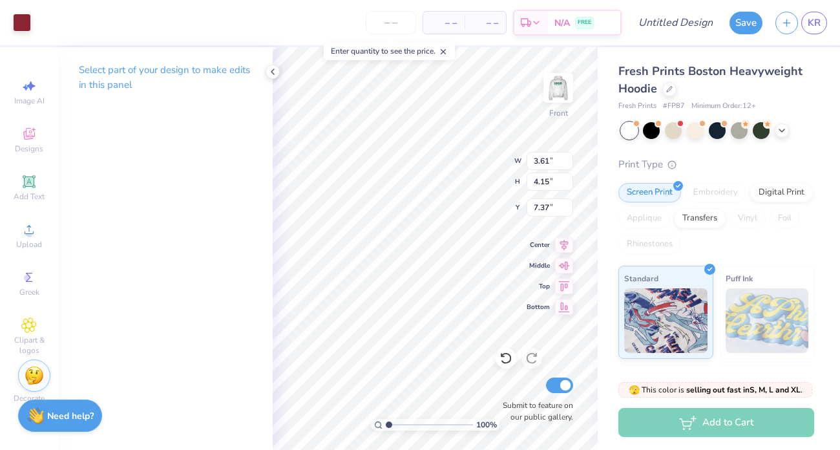
type input "6.91"
click at [500, 352] on div "100 % Front W 3.61 3.61 " H 4.15 4.15 " Y 6.91 6.91 " Center Middle Top Bottom …" at bounding box center [435, 248] width 325 height 403
type input "12.40"
type input "14.25"
type input "6.90"
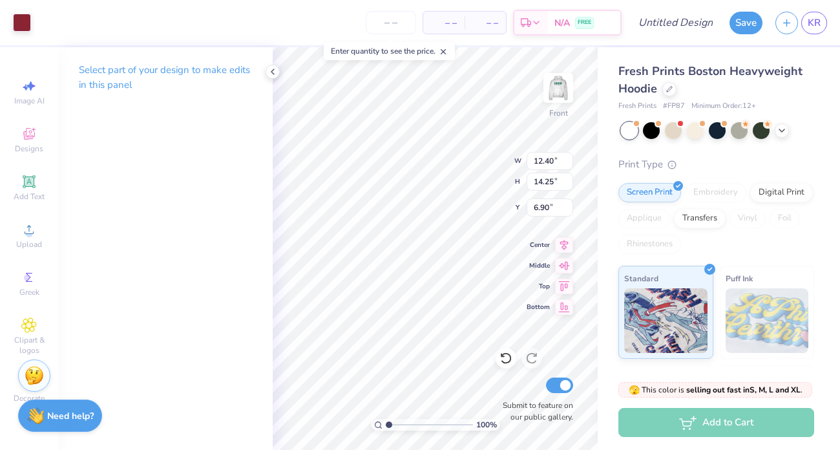
click at [168, 201] on div "Select part of your design to make edits in this panel" at bounding box center [165, 248] width 215 height 403
click at [278, 67] on div at bounding box center [273, 72] width 14 height 14
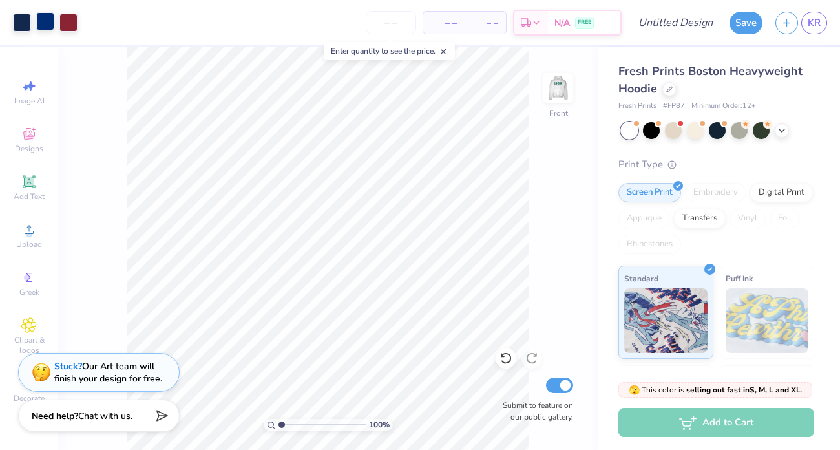
click at [45, 25] on div at bounding box center [45, 21] width 18 height 18
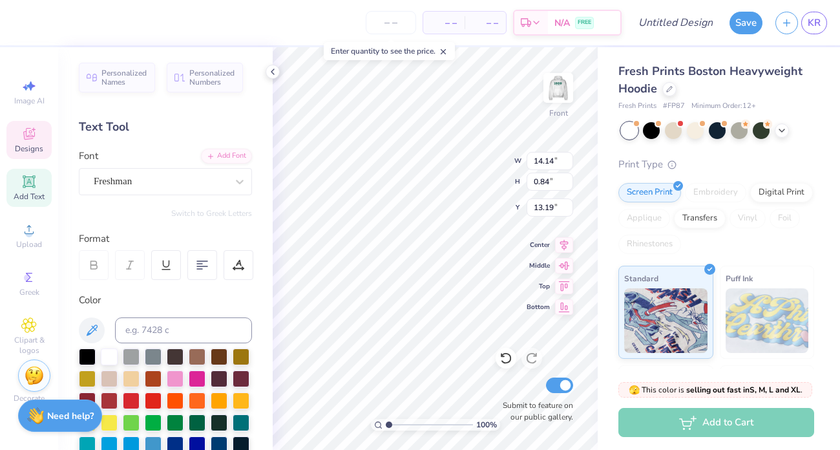
type input "16.78"
type input "8.59"
type input "0.51"
type input "17.11"
type input "12.40"
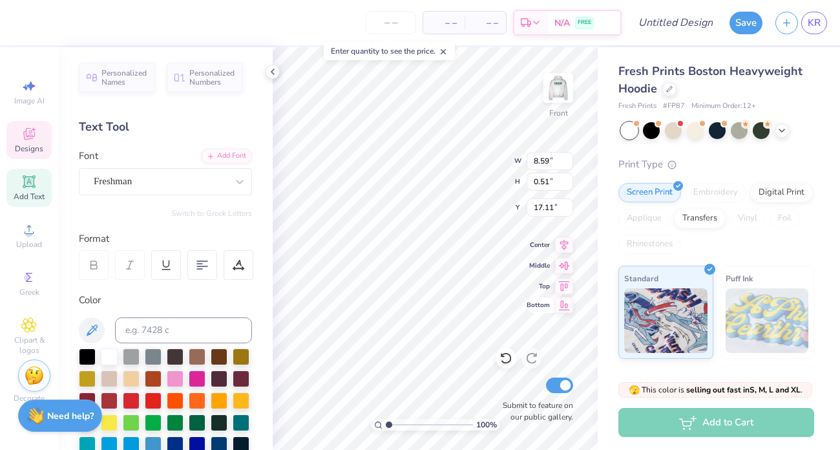
type input "14.25"
type input "6.88"
type input "1.62"
type input "1.86"
type input "19.27"
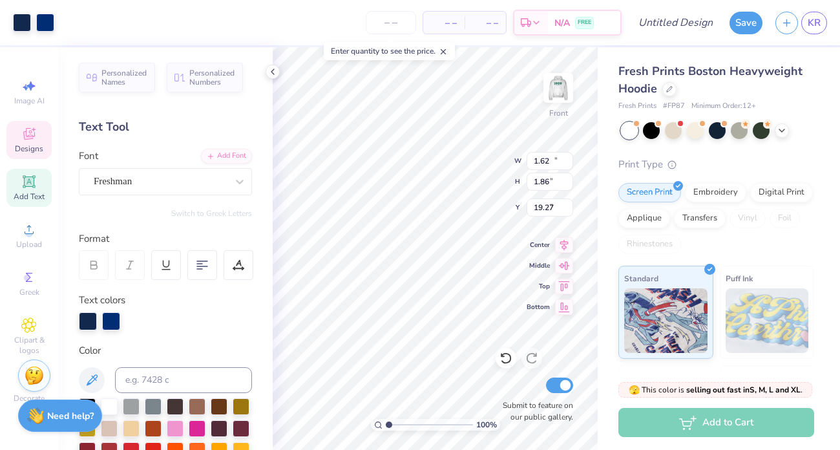
type input "11.63"
type input "0.93"
type input "11.46"
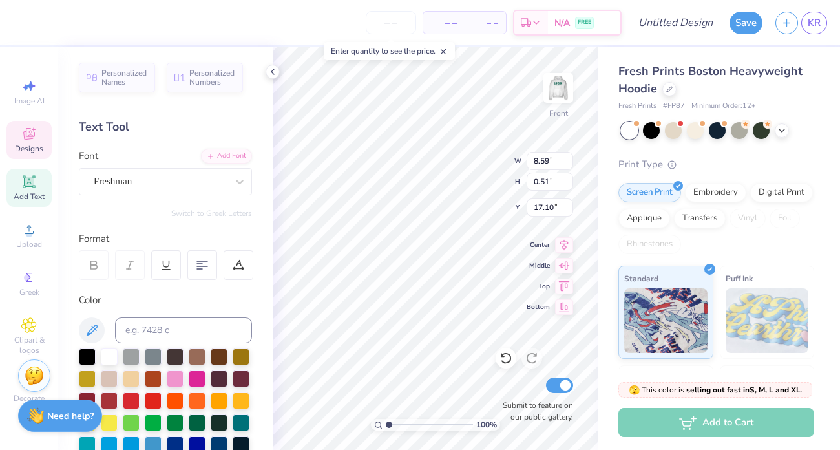
type input "13.17"
type input "9.60"
type input "6.49"
type input "7.46"
type input "8.66"
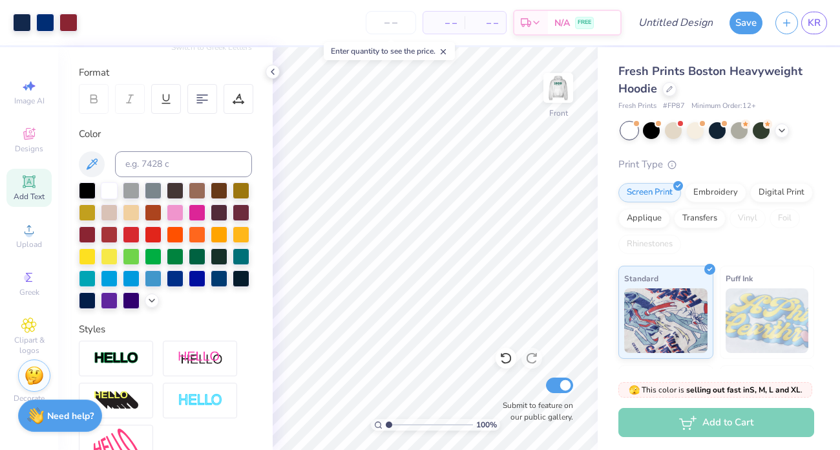
scroll to position [301, 0]
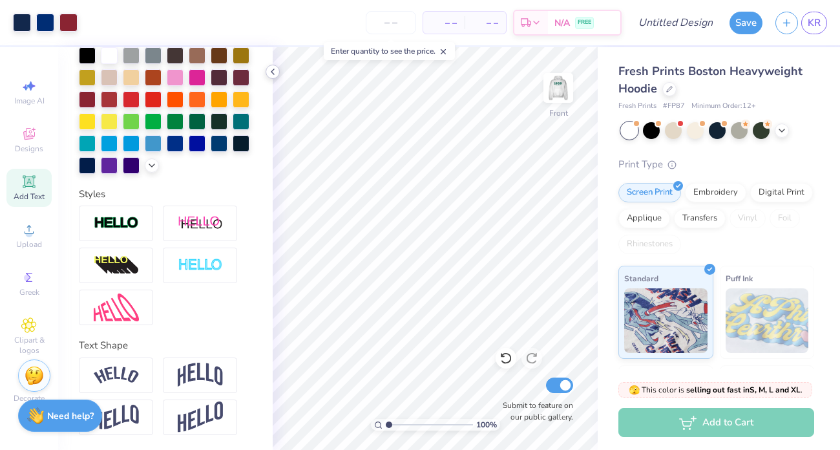
click at [268, 76] on icon at bounding box center [273, 72] width 10 height 10
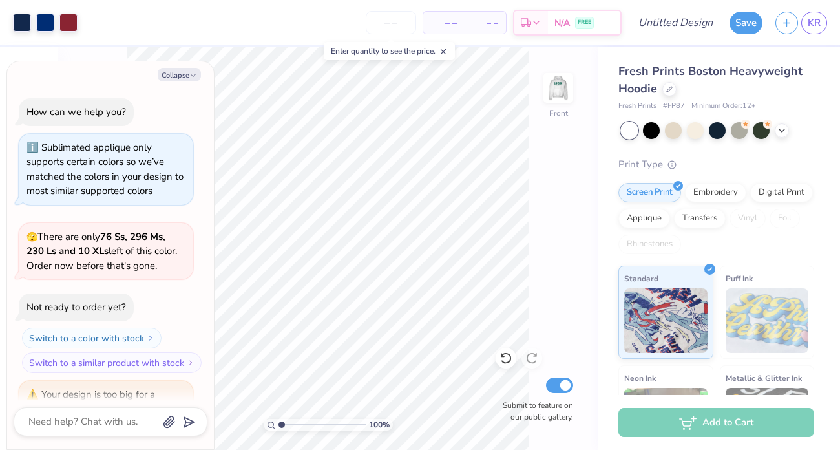
scroll to position [313, 0]
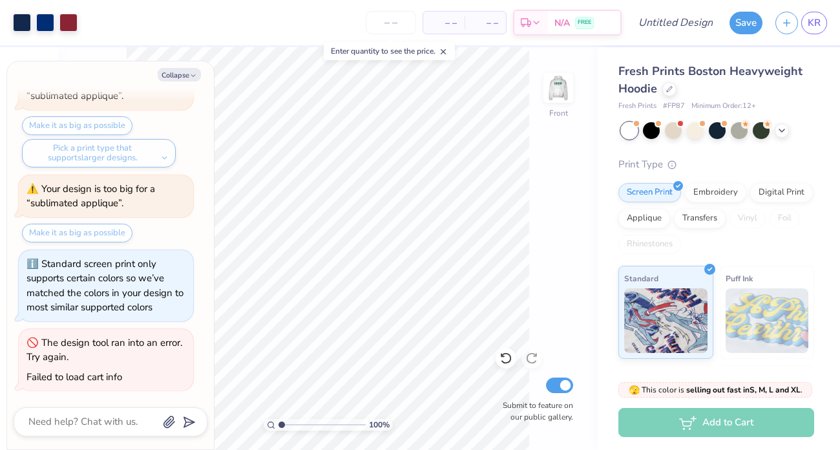
click at [178, 64] on div "Collapse How can we help you? Sublimated applique only supports certain colors …" at bounding box center [110, 255] width 207 height 388
click at [178, 68] on button "Collapse" at bounding box center [179, 75] width 43 height 14
type textarea "x"
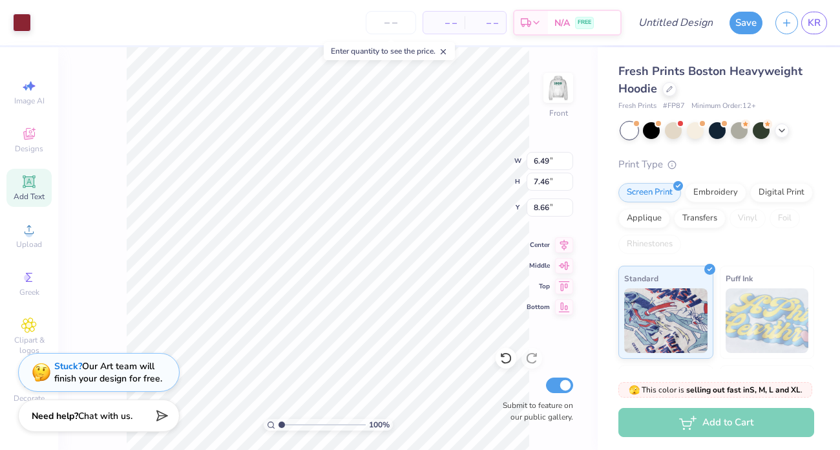
type input "11.63"
type input "0.93"
type input "11.46"
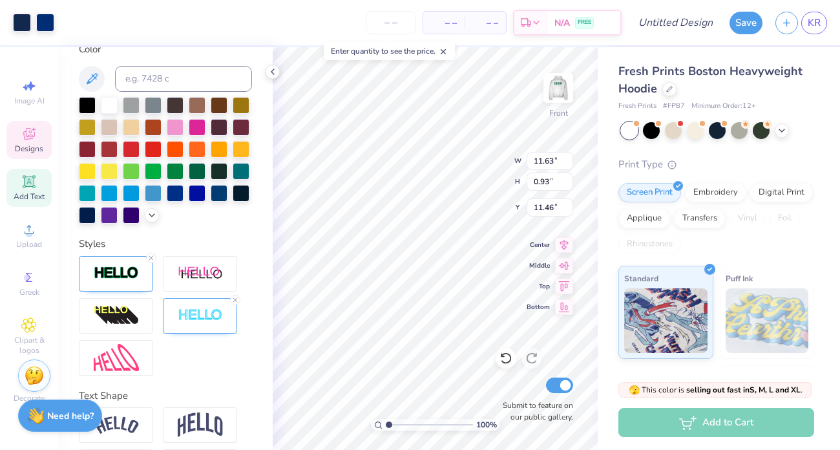
scroll to position [352, 0]
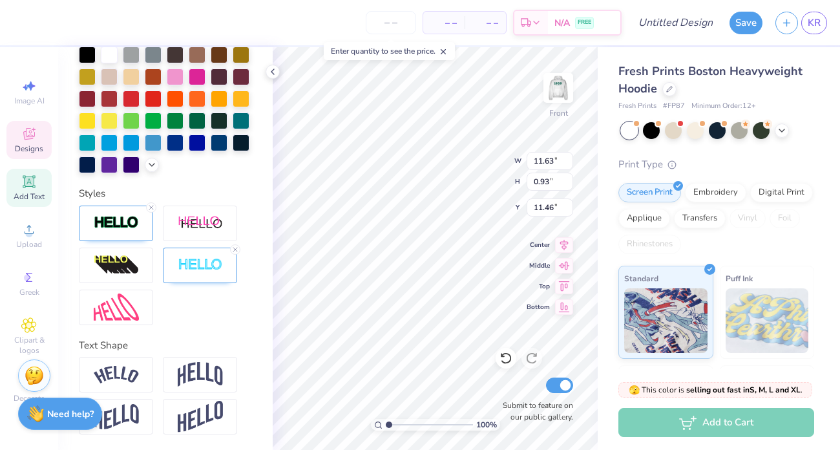
click at [92, 422] on div "Need help? Chat with us." at bounding box center [60, 414] width 84 height 32
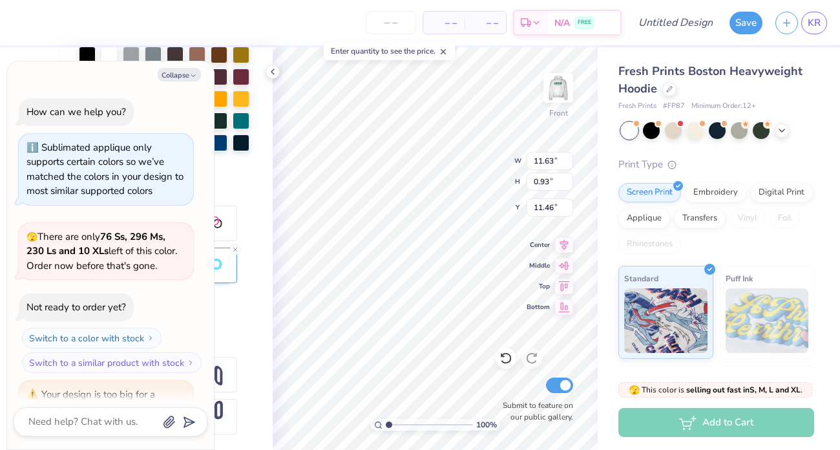
scroll to position [313, 0]
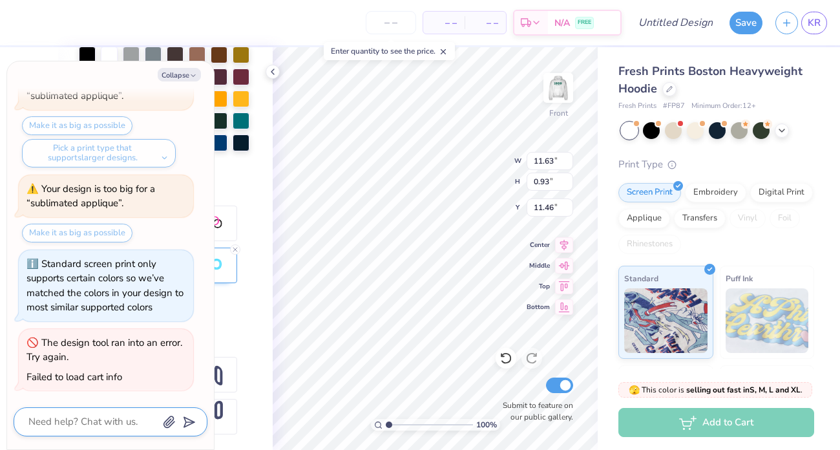
click at [92, 422] on textarea at bounding box center [92, 421] width 131 height 17
type textarea "x"
type textarea "h"
type textarea "x"
type textarea "ho"
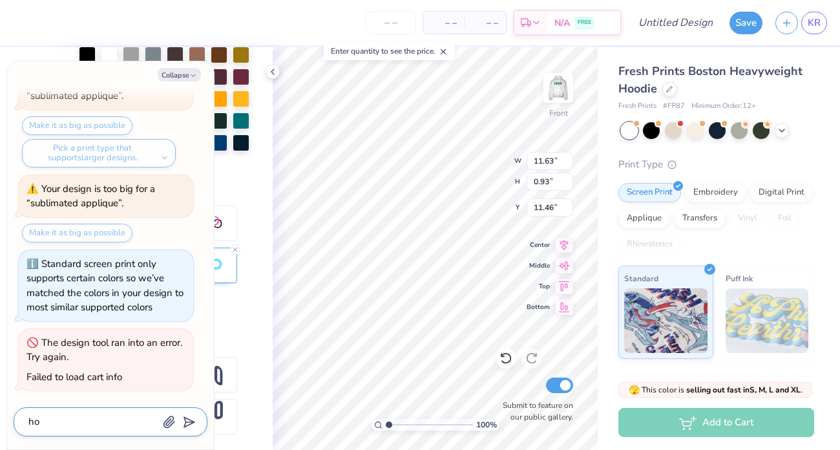
type textarea "x"
type textarea "how"
type textarea "x"
type textarea "how"
type textarea "x"
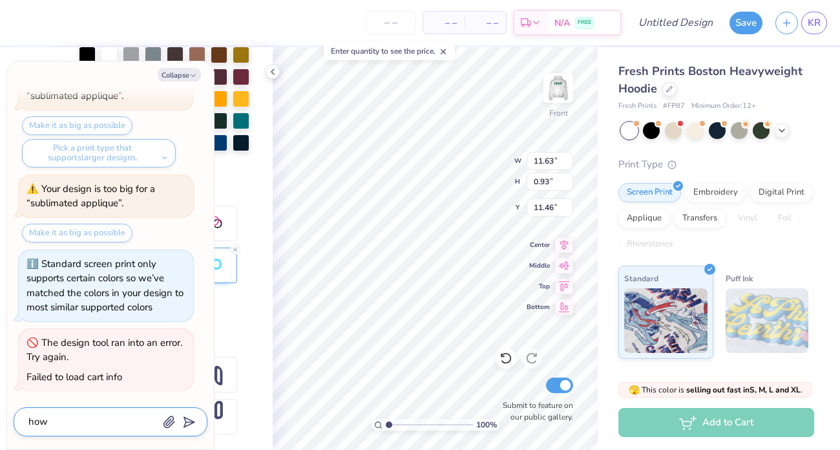
type textarea "how d"
type textarea "x"
type textarea "how do"
type textarea "x"
type textarea "how do"
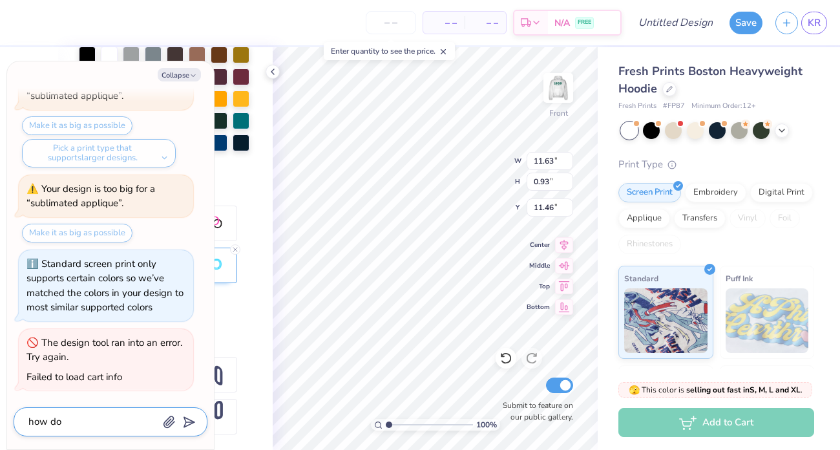
type textarea "x"
type textarea "how do i"
type textarea "x"
type textarea "how do i"
type textarea "x"
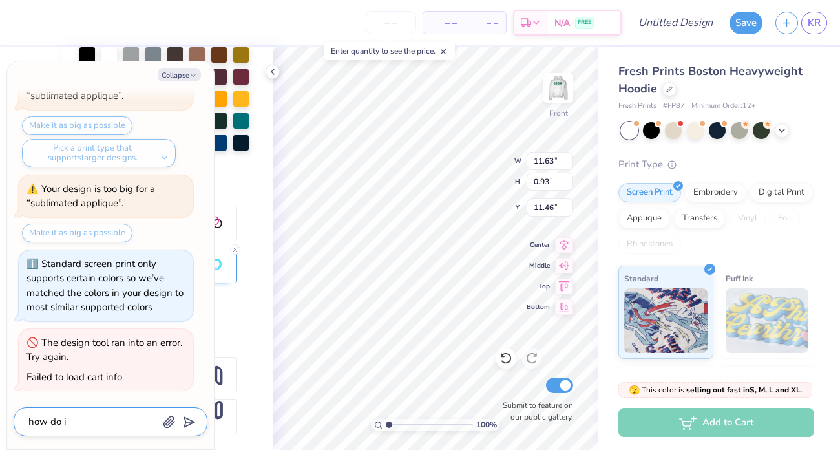
type textarea "how do i m"
type textarea "x"
type textarea "how do i ma"
type textarea "x"
type textarea "how do i mak"
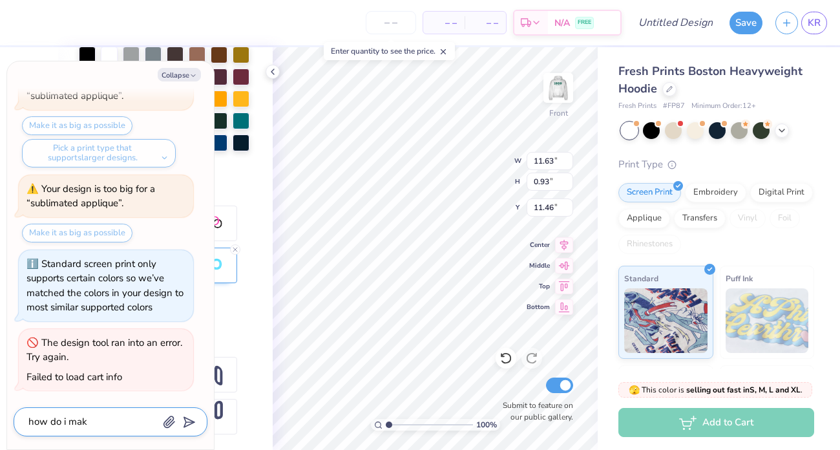
type textarea "x"
type textarea "how do i maka"
type textarea "x"
type textarea "how do i makae"
type textarea "x"
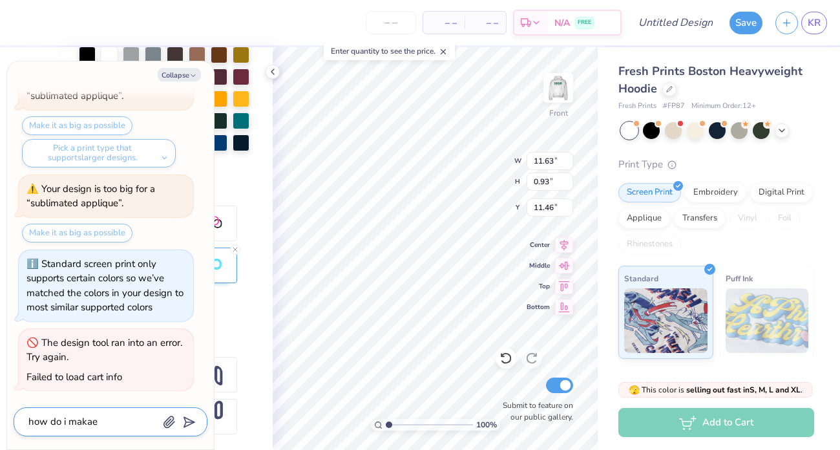
type textarea "how do i makae"
type textarea "x"
type textarea "how do i makae t"
type textarea "x"
type textarea "how do i makae th"
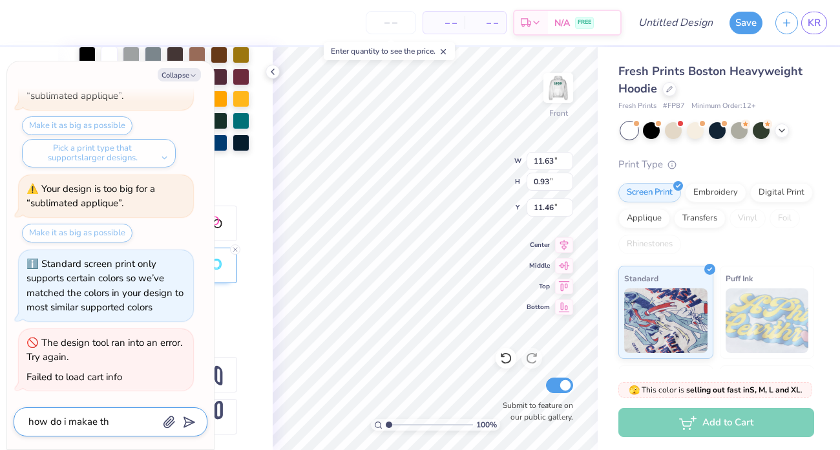
type textarea "x"
type textarea "how do i makae the"
type textarea "x"
type textarea "how do i makae the"
type textarea "x"
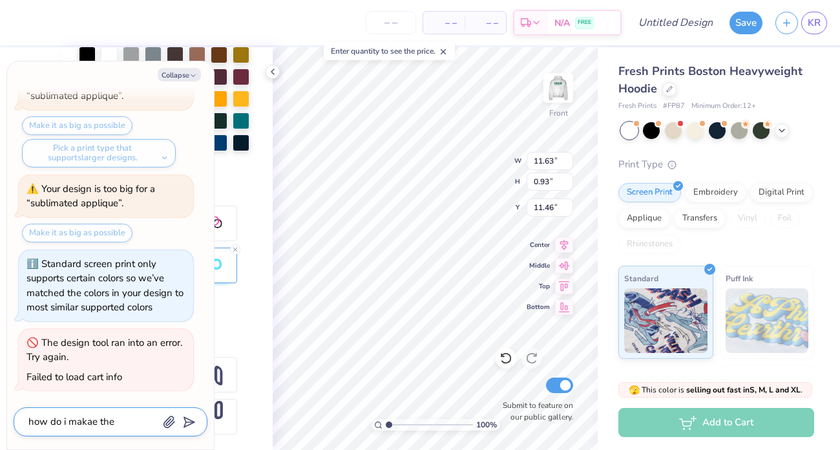
type textarea "how do i makae the s"
type textarea "x"
type textarea "how do i makae the st"
type textarea "x"
type textarea "how do i makae the sta"
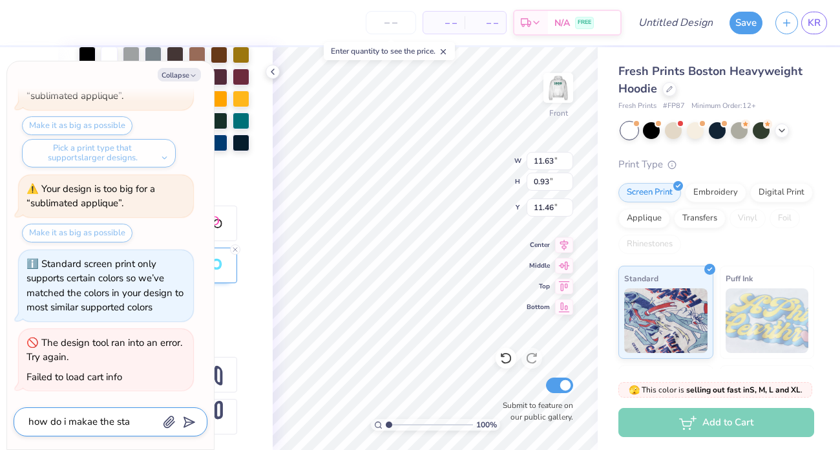
type textarea "x"
type textarea "how do i makae the stat"
type textarea "x"
type textarea "how do i makae the state"
type textarea "x"
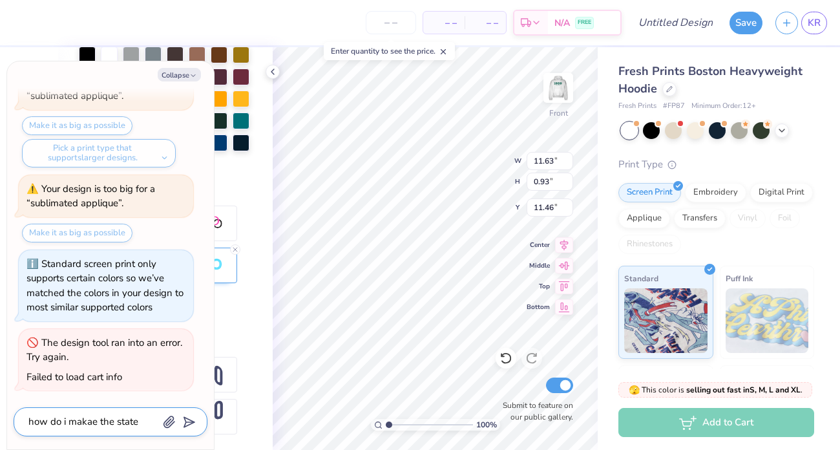
type textarea "how do i makae the stateo"
type textarea "x"
type textarea "how do i makae the stateou"
type textarea "x"
type textarea "how do i makae the stateout"
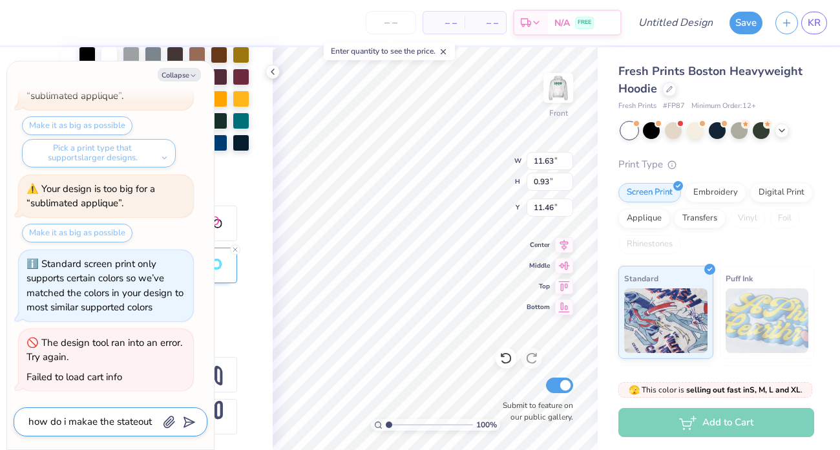
type textarea "x"
type textarea "how do i makae the stateoutl"
type textarea "x"
type textarea "how do i makae the stateoutli"
type textarea "x"
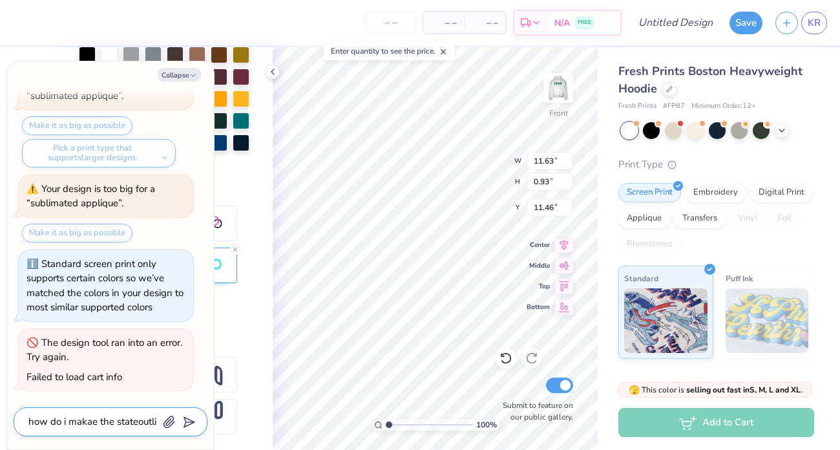
type textarea "how do i makae the stateoutlin"
type textarea "x"
type textarea "how do i makae the stateoutline"
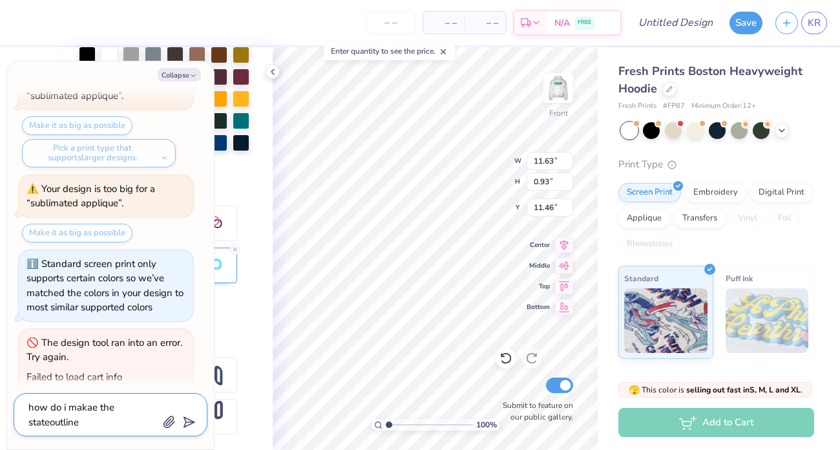
type textarea "x"
type textarea "how do i makae the stateoutline"
type textarea "x"
type textarea "how do i makae the stateoutline"
type textarea "x"
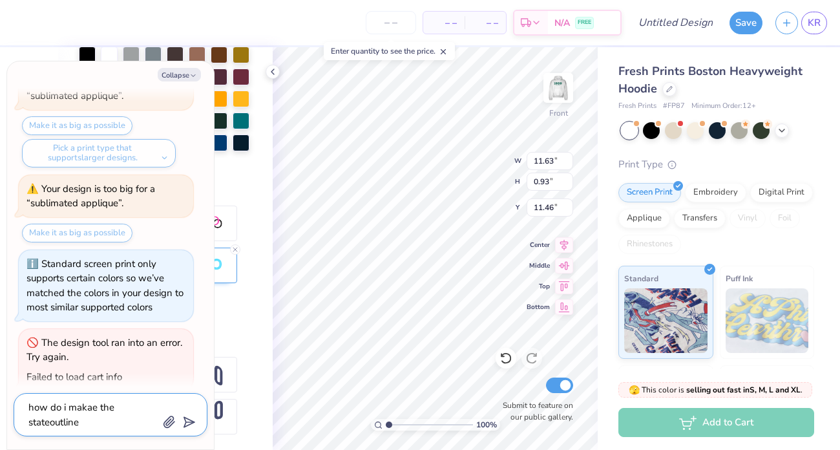
type textarea "how do i makae the stateoutlin"
type textarea "x"
type textarea "how do i makae the stateoutli"
type textarea "x"
type textarea "how do i makae the stateoutl"
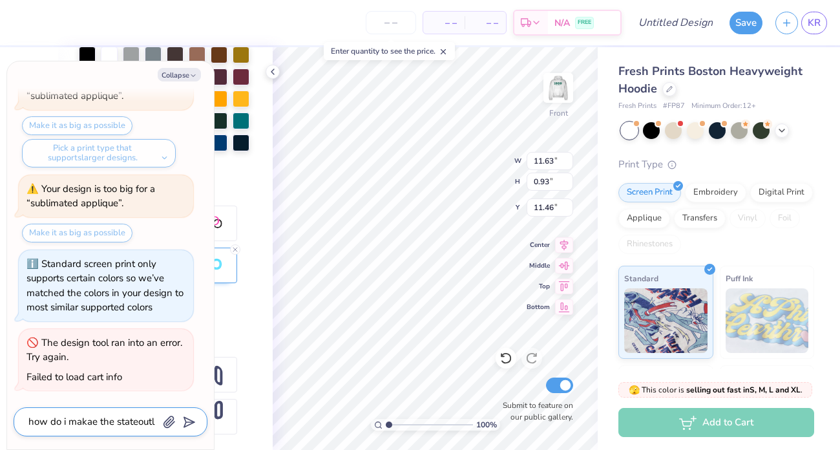
type textarea "x"
type textarea "how do i makae the stateout"
type textarea "x"
type textarea "how do i makae the stateou"
type textarea "x"
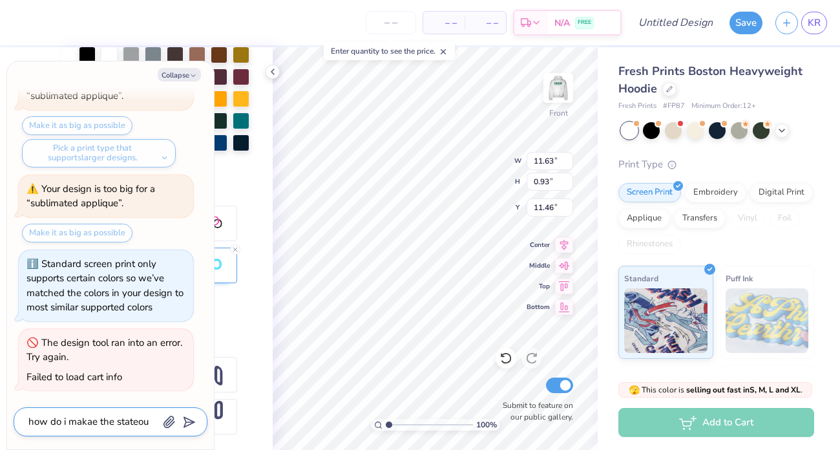
type textarea "how do i makae the stateo"
type textarea "x"
type textarea "how do i makae the state"
type textarea "x"
type textarea "how do i makae the state"
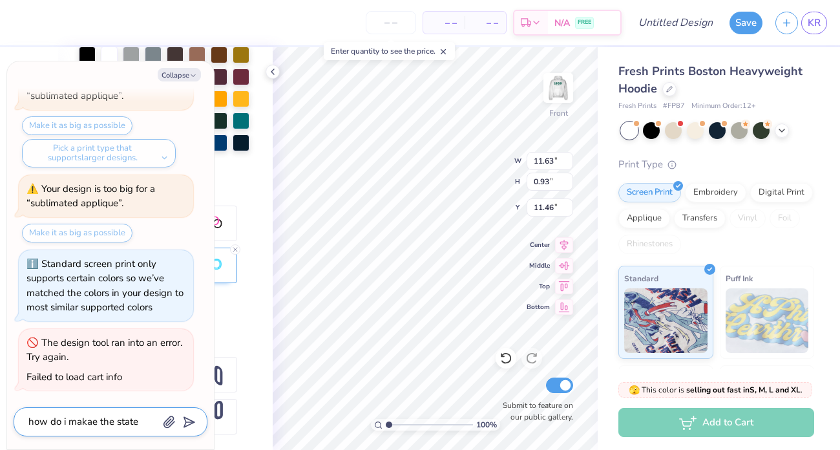
type textarea "x"
type textarea "how do i makae the state i"
type textarea "x"
type textarea "how do i makae the state iu"
type textarea "x"
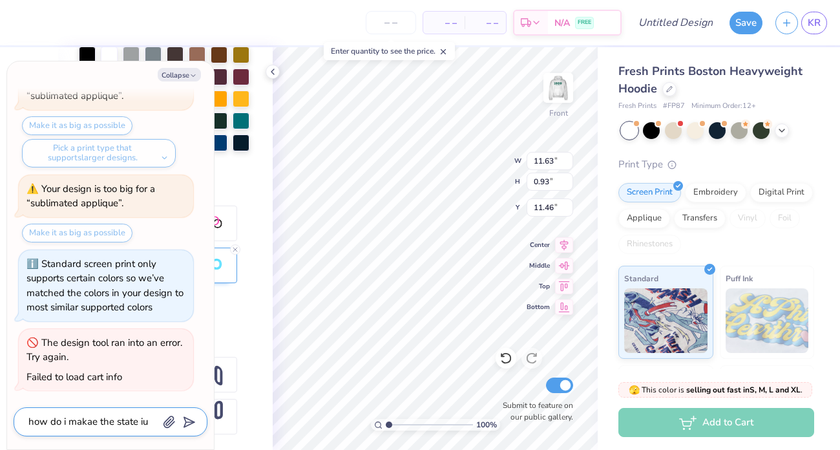
type textarea "how do i makae the state iut"
type textarea "x"
type textarea "how do i makae the state iutl"
type textarea "x"
type textarea "how do i makae the state iutli"
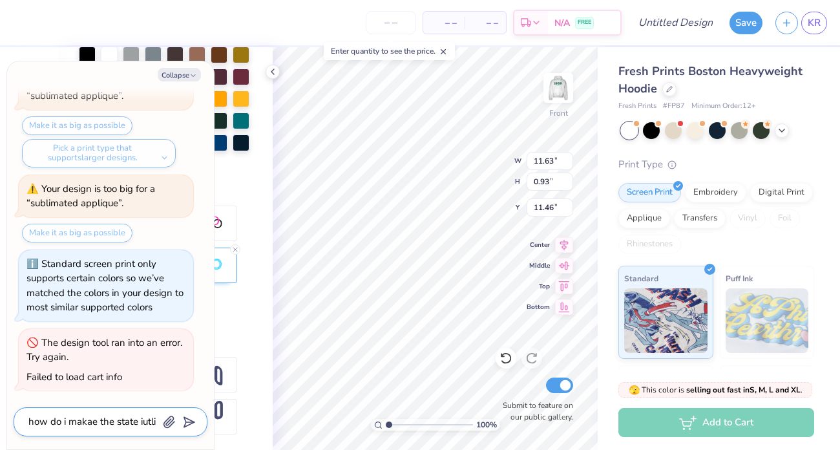
type textarea "x"
type textarea "how do i makae the state iutlin"
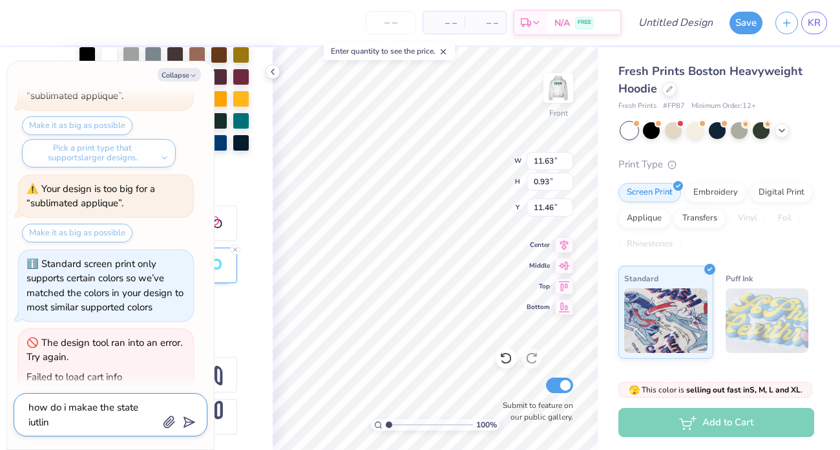
type textarea "x"
type textarea "how do i makae the state iutline"
click at [83, 412] on textarea "how do i makae the state iutline behind the text" at bounding box center [92, 415] width 131 height 32
click at [50, 422] on textarea "how do i make the state iutline behind the text" at bounding box center [92, 415] width 131 height 32
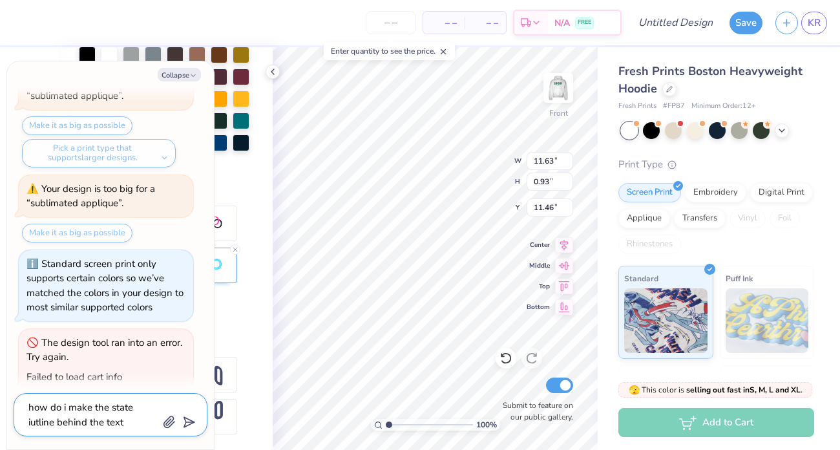
click at [50, 422] on textarea "how do i make the state iutline behind the text" at bounding box center [92, 415] width 131 height 32
click at [192, 424] on icon "submit" at bounding box center [187, 422] width 18 height 18
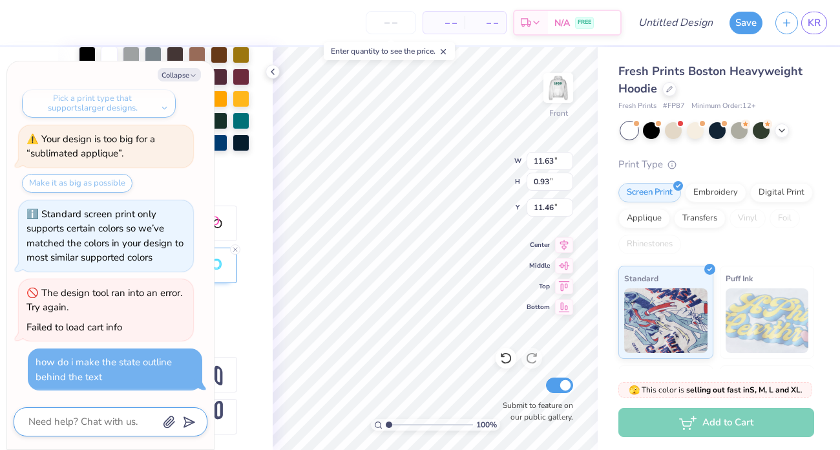
scroll to position [363, 0]
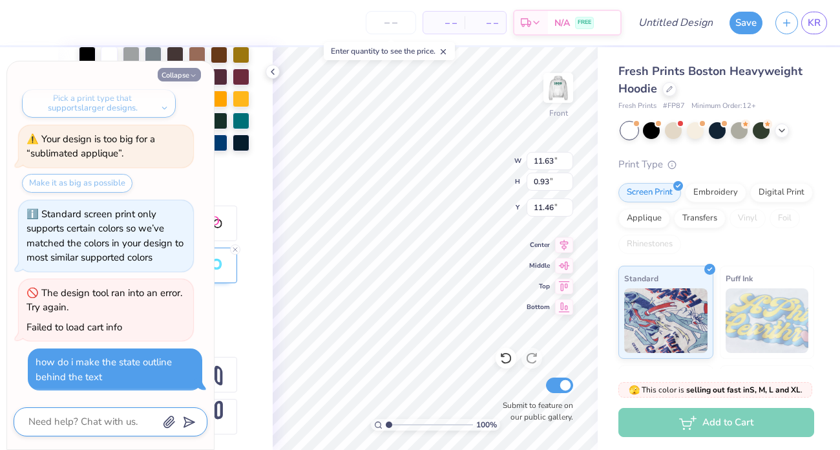
click at [160, 70] on button "Collapse" at bounding box center [179, 75] width 43 height 14
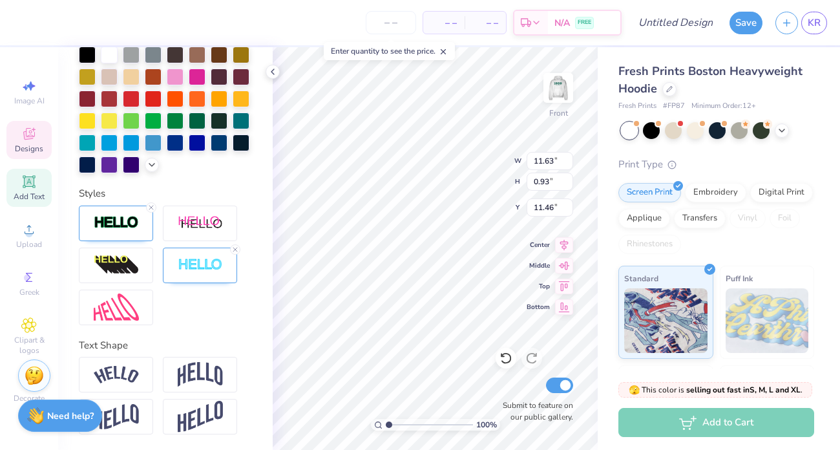
click at [13, 9] on div "– – Per Item – – Total Est. Delivery N/A FREE Design Title Save KR" at bounding box center [420, 22] width 840 height 45
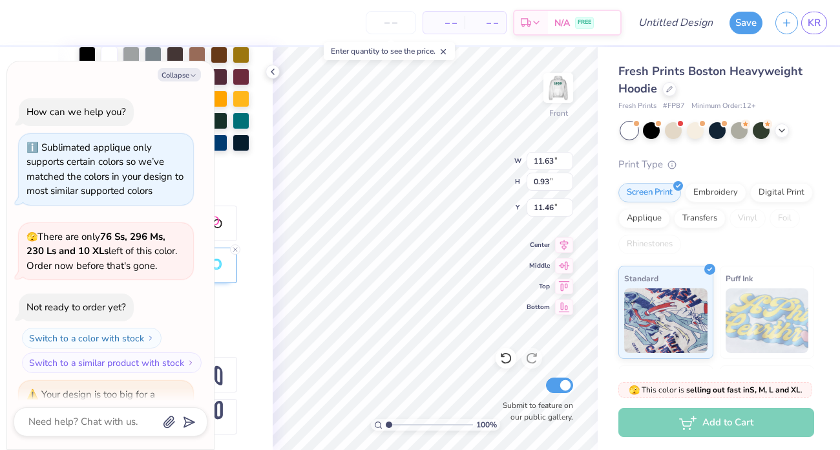
click at [13, 9] on div "– – Per Item – – Total Est. Delivery N/A FREE Design Title Save KR" at bounding box center [420, 22] width 840 height 45
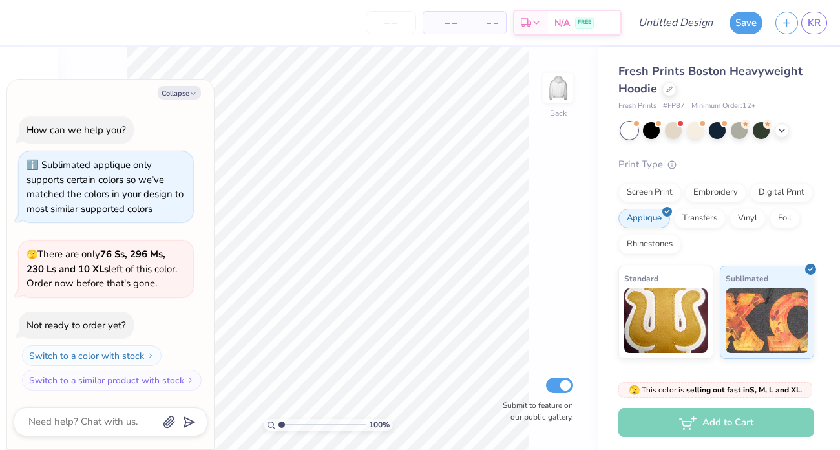
type textarea "x"
